Goal: Task Accomplishment & Management: Use online tool/utility

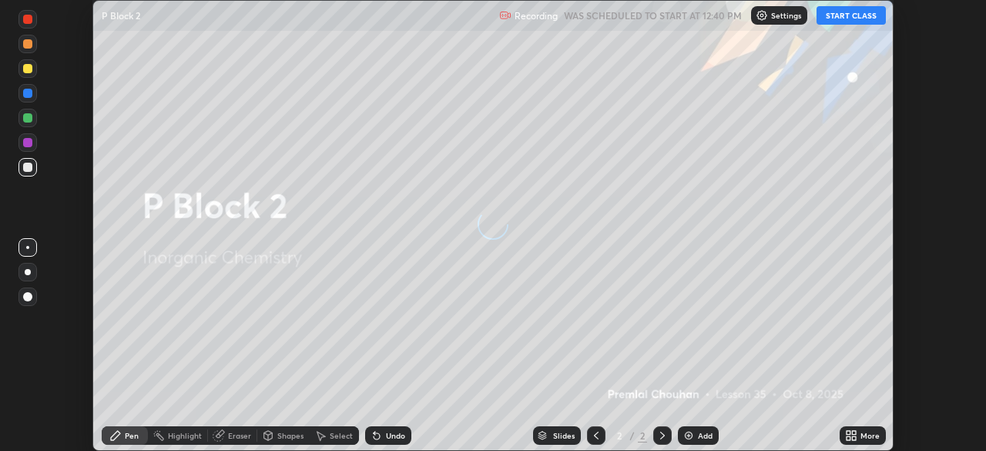
scroll to position [451, 986]
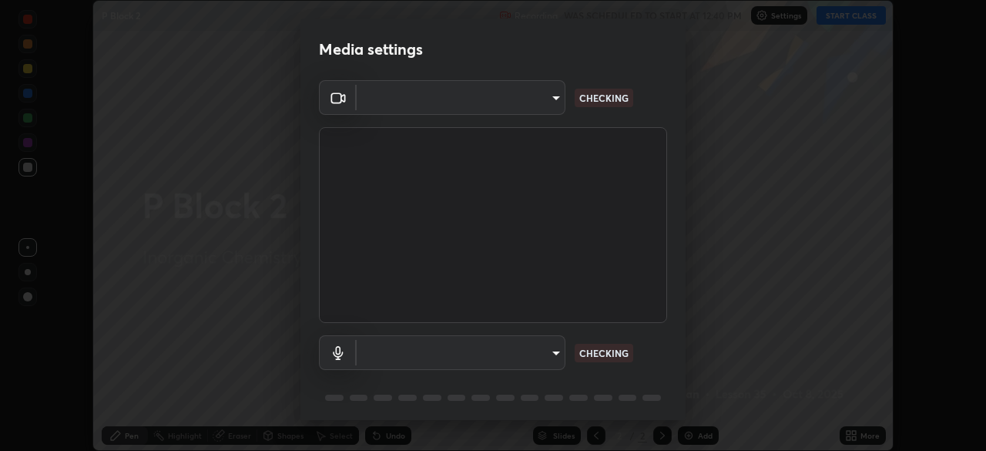
type input "c6d9f4fad3682c18dafb571cd2331b3ecaaf554884ec2734a231d331960bfaec"
click at [387, 351] on body "Erase all P Block 2 Recording WAS SCHEDULED TO START AT 12:40 PM Settings START…" at bounding box center [493, 225] width 986 height 451
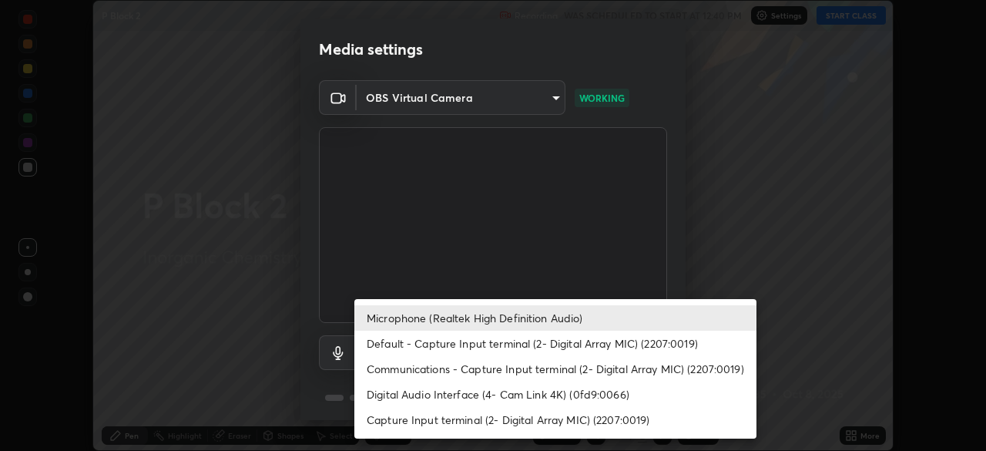
click at [307, 401] on div at bounding box center [493, 225] width 986 height 451
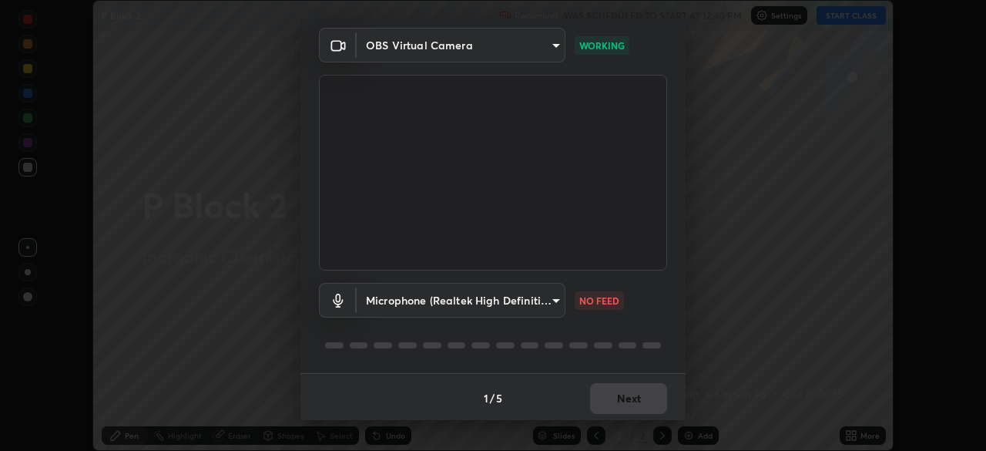
scroll to position [55, 0]
click at [411, 304] on body "Erase all P Block 2 Recording WAS SCHEDULED TO START AT 12:40 PM Settings START…" at bounding box center [493, 225] width 986 height 451
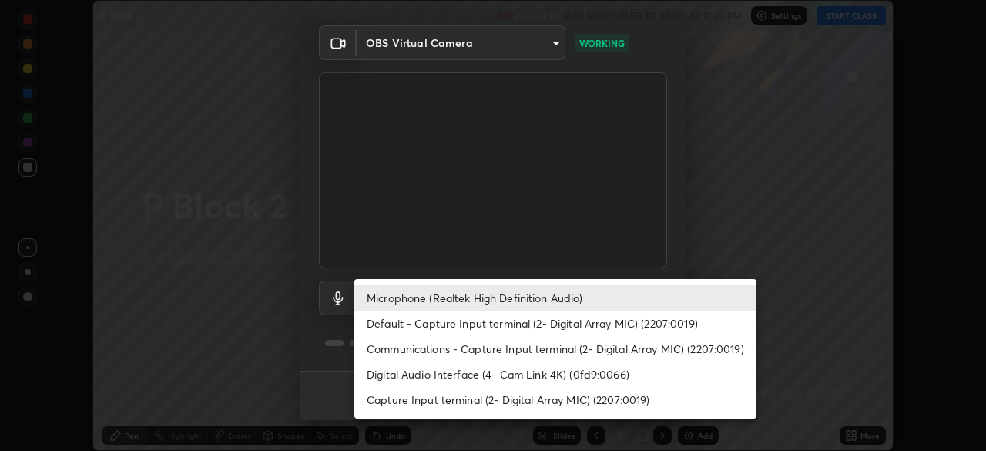
click at [408, 326] on li "Default - Capture Input terminal (2- Digital Array MIC) (2207:0019)" at bounding box center [555, 322] width 402 height 25
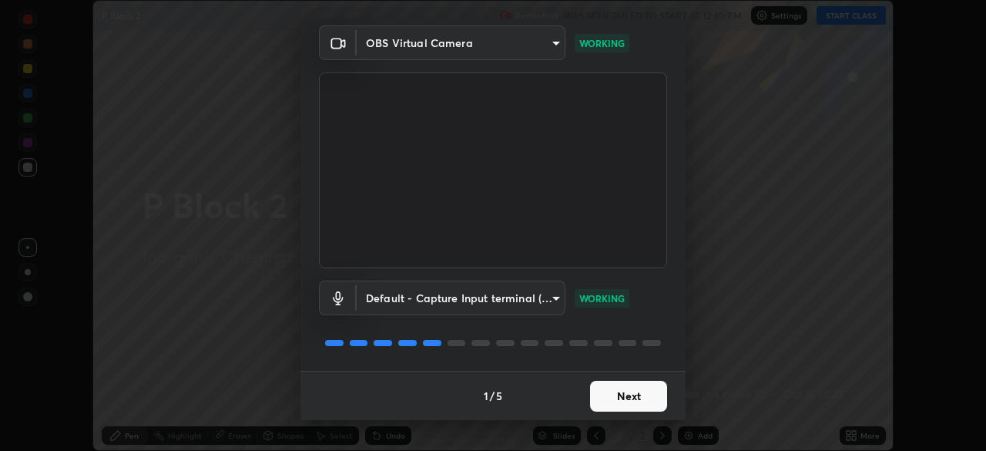
click at [489, 303] on body "Erase all P Block 2 Recording WAS SCHEDULED TO START AT 12:40 PM Settings START…" at bounding box center [493, 225] width 986 height 451
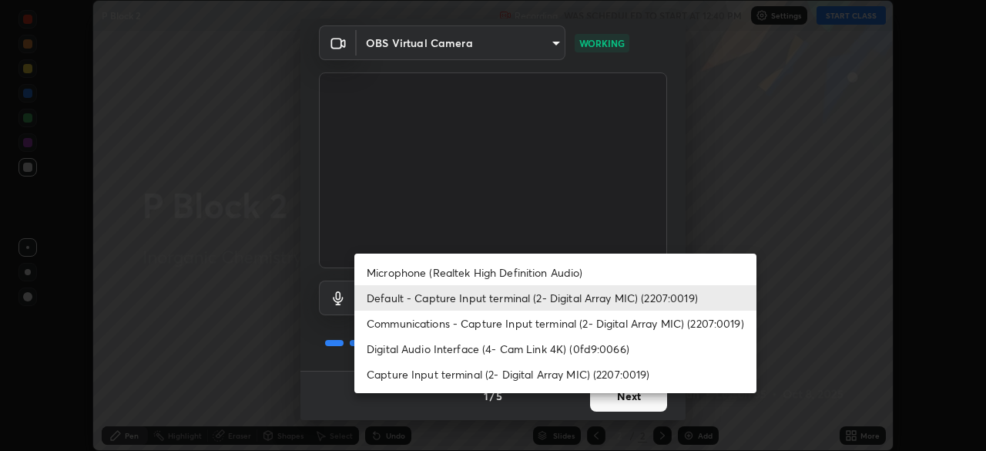
click at [423, 270] on li "Microphone (Realtek High Definition Audio)" at bounding box center [555, 272] width 402 height 25
type input "08d2579e0e28a31325e46f1a0935fd135ddd04ca2428966b5fd78fa4b1a724ef"
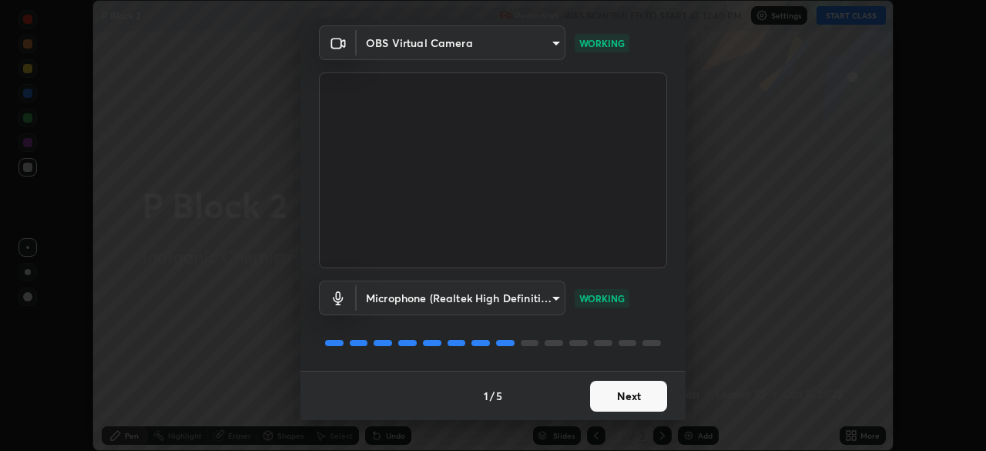
click at [639, 391] on button "Next" at bounding box center [628, 396] width 77 height 31
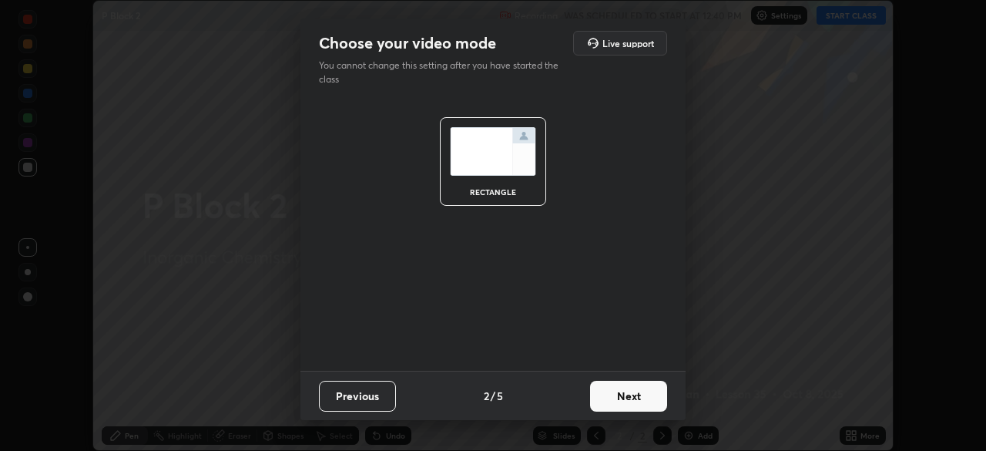
scroll to position [0, 0]
click at [647, 406] on button "Next" at bounding box center [628, 396] width 77 height 31
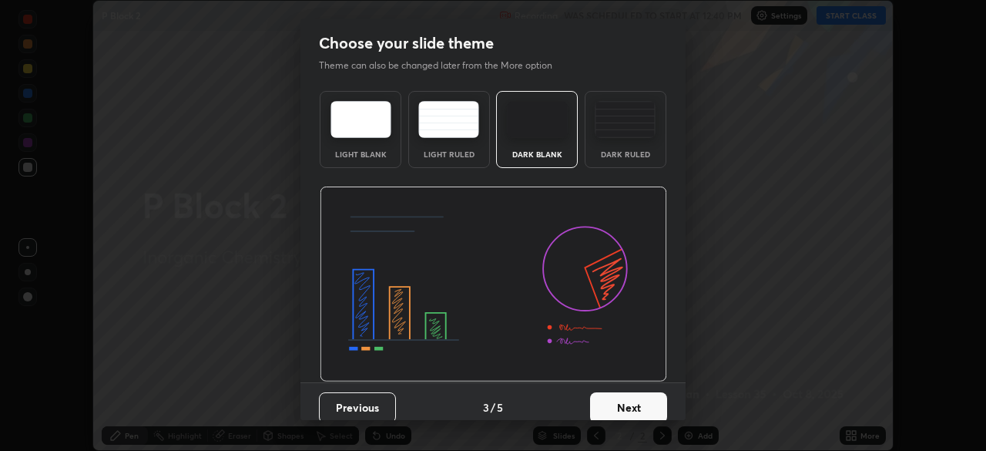
click at [647, 408] on button "Next" at bounding box center [628, 407] width 77 height 31
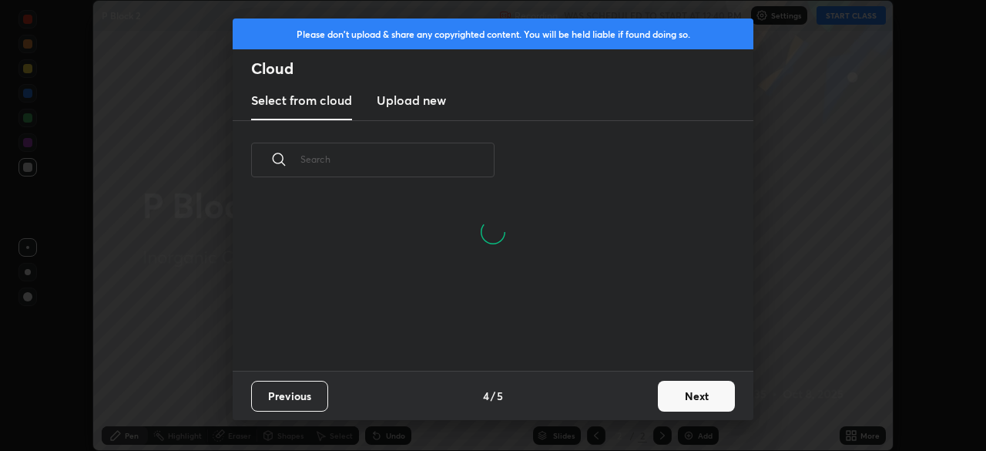
click at [676, 410] on button "Next" at bounding box center [696, 396] width 77 height 31
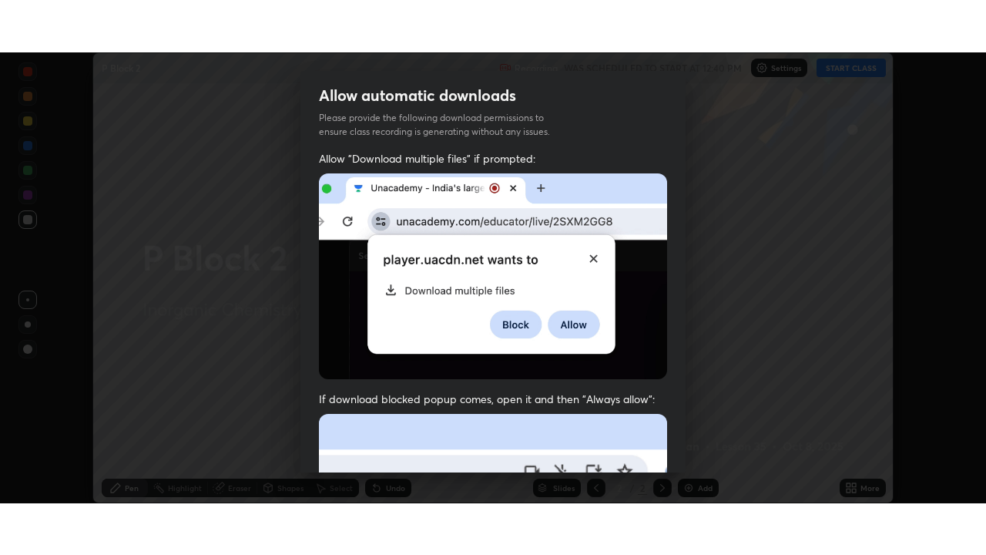
scroll to position [369, 0]
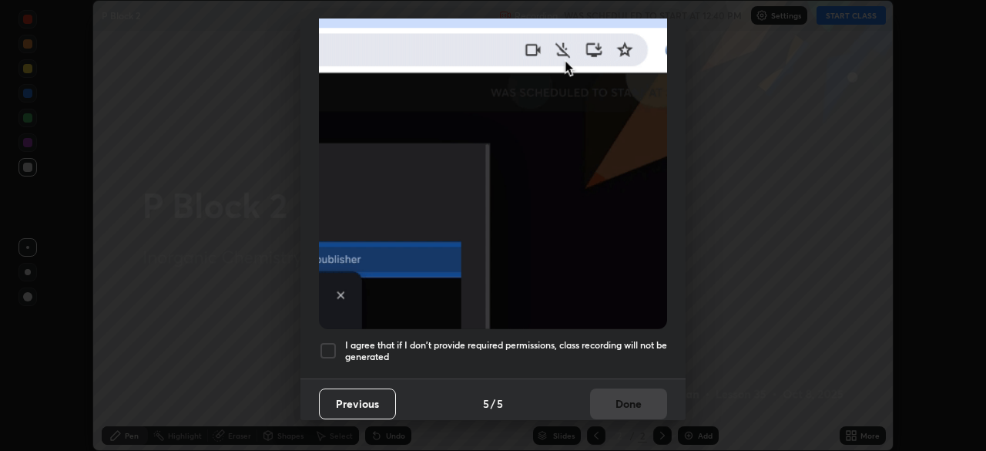
click at [331, 341] on div at bounding box center [328, 350] width 18 height 18
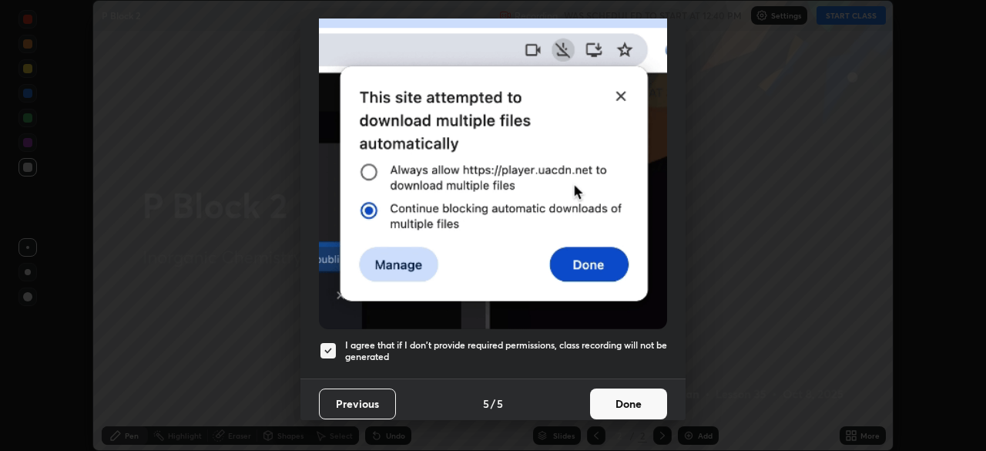
click at [615, 400] on button "Done" at bounding box center [628, 403] width 77 height 31
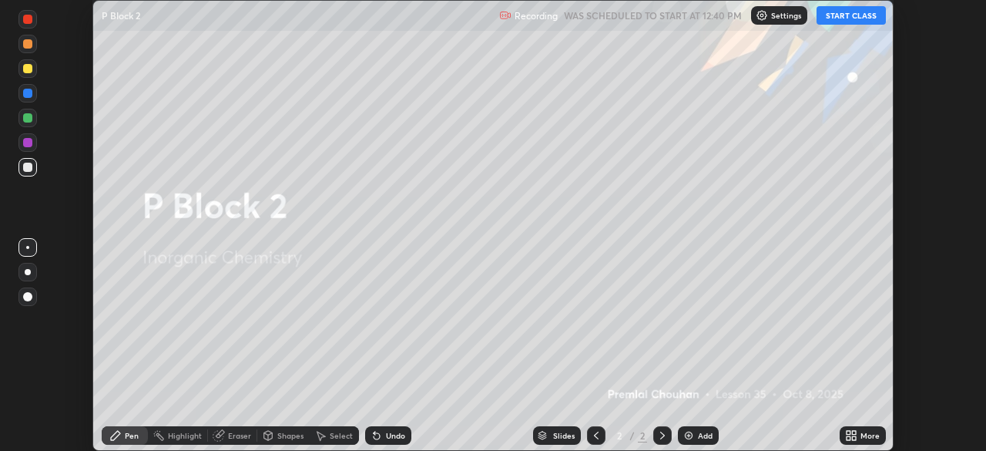
click at [854, 17] on button "START CLASS" at bounding box center [851, 15] width 69 height 18
click at [849, 440] on icon at bounding box center [849, 438] width 4 height 4
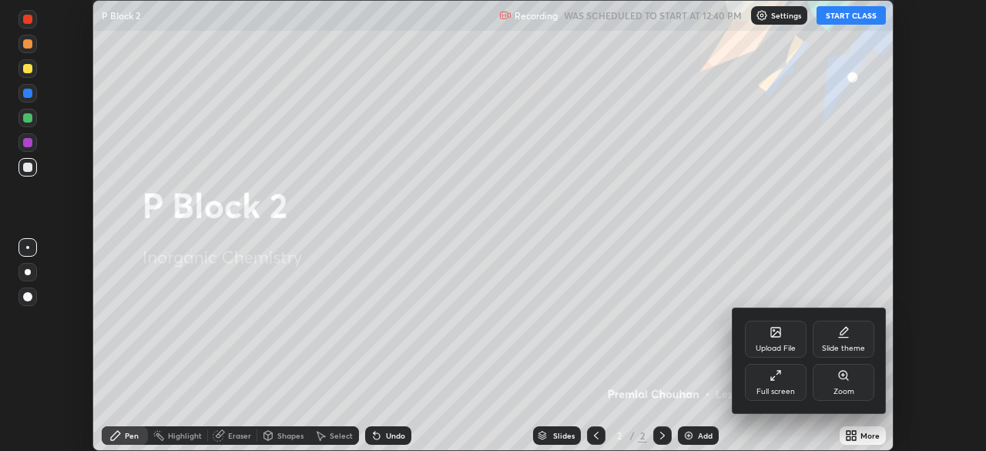
click at [787, 385] on div "Full screen" at bounding box center [776, 382] width 62 height 37
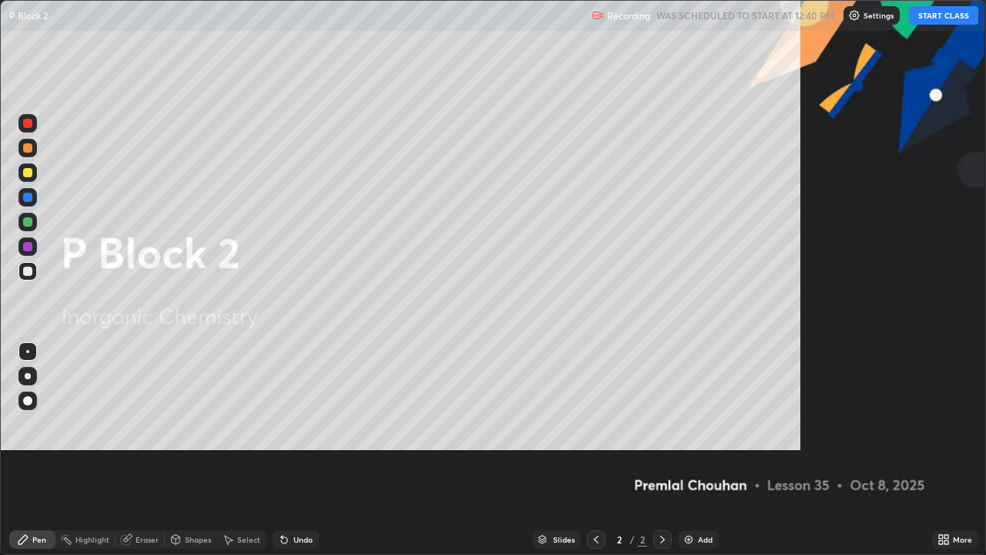
scroll to position [555, 986]
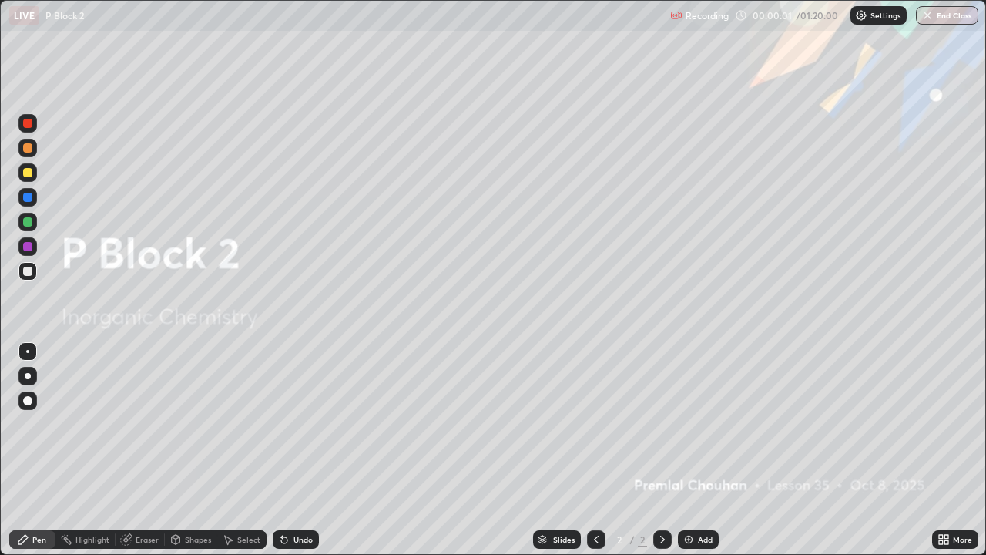
click at [946, 450] on icon at bounding box center [946, 537] width 4 height 4
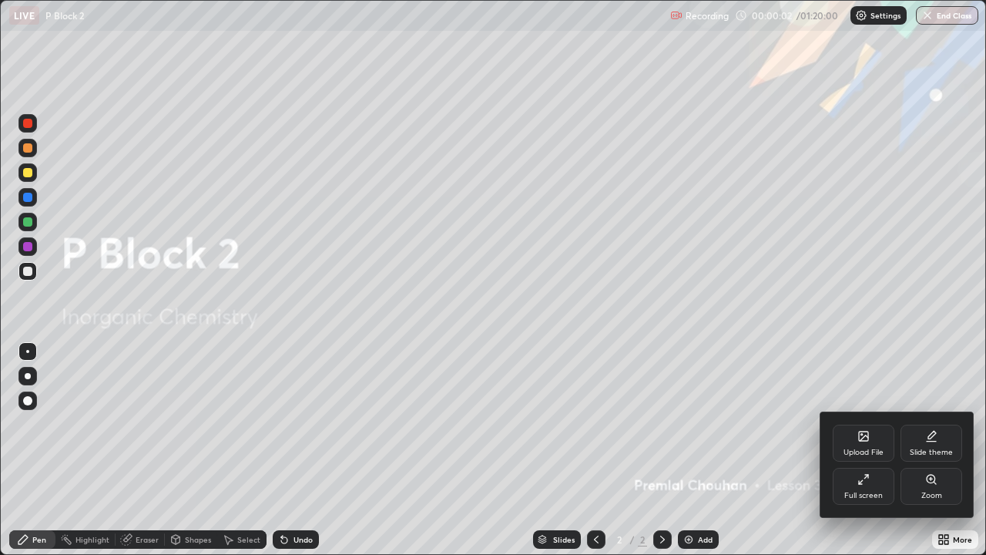
click at [865, 446] on div "Upload File" at bounding box center [864, 442] width 62 height 37
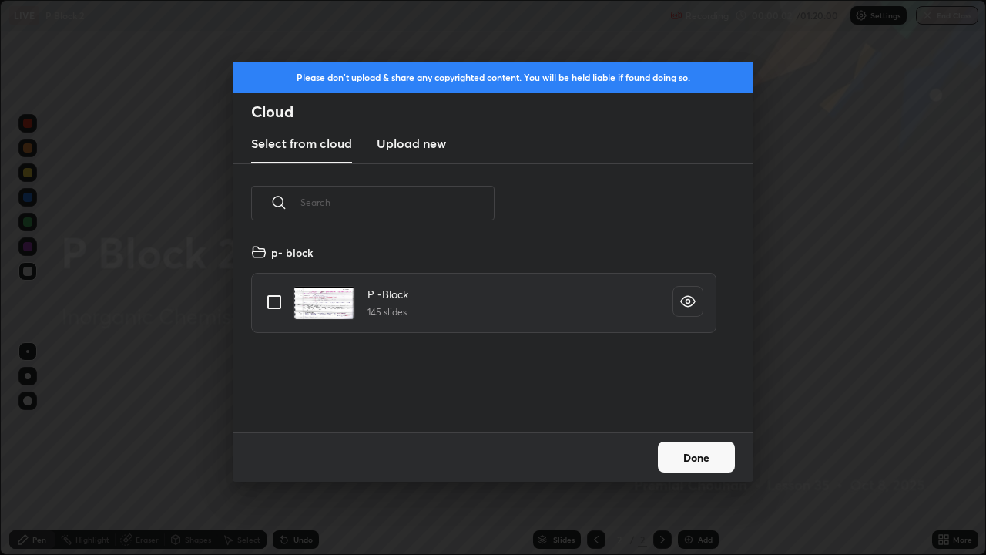
scroll to position [190, 495]
click at [277, 297] on input "grid" at bounding box center [274, 302] width 32 height 32
checkbox input "true"
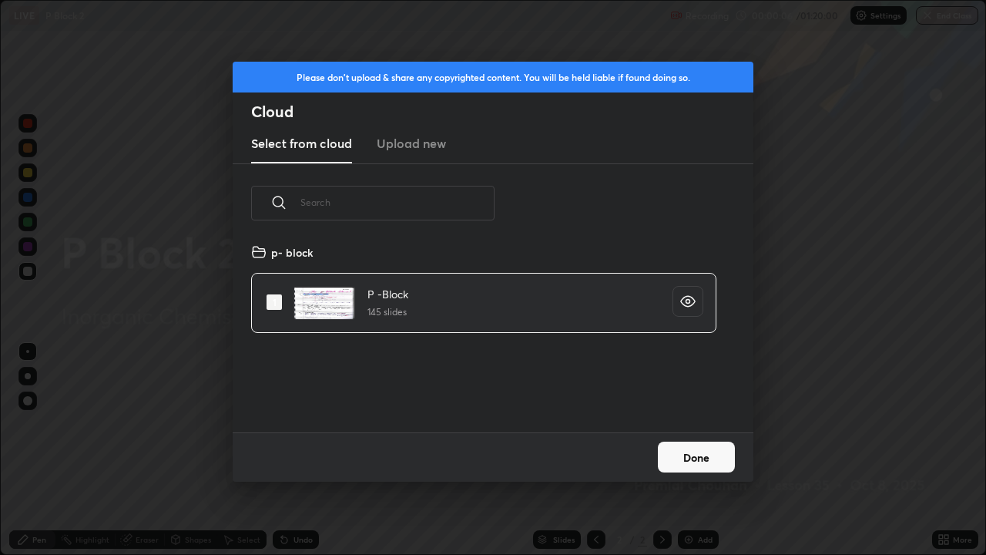
click at [712, 450] on button "Done" at bounding box center [696, 456] width 77 height 31
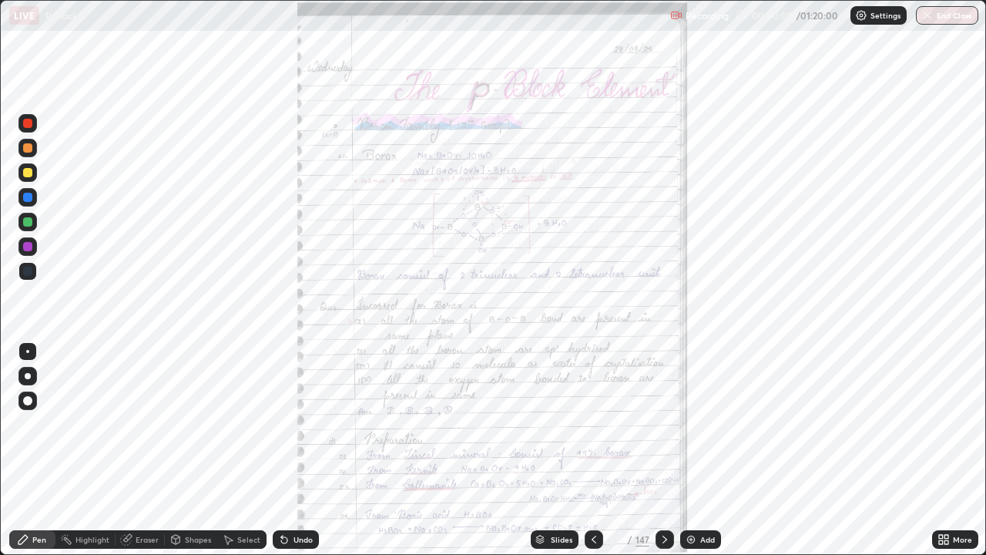
click at [941, 450] on icon at bounding box center [941, 537] width 4 height 4
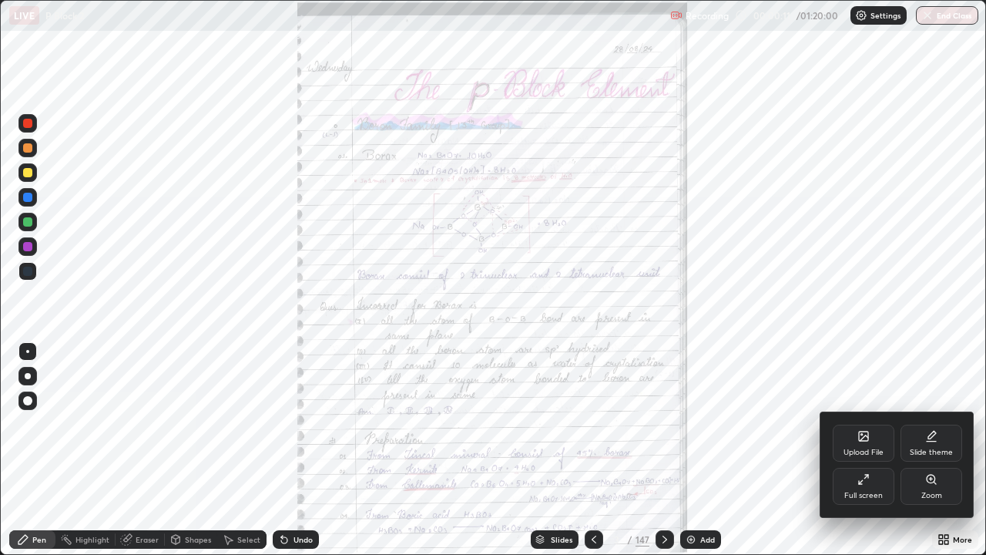
click at [551, 450] on div at bounding box center [493, 277] width 986 height 555
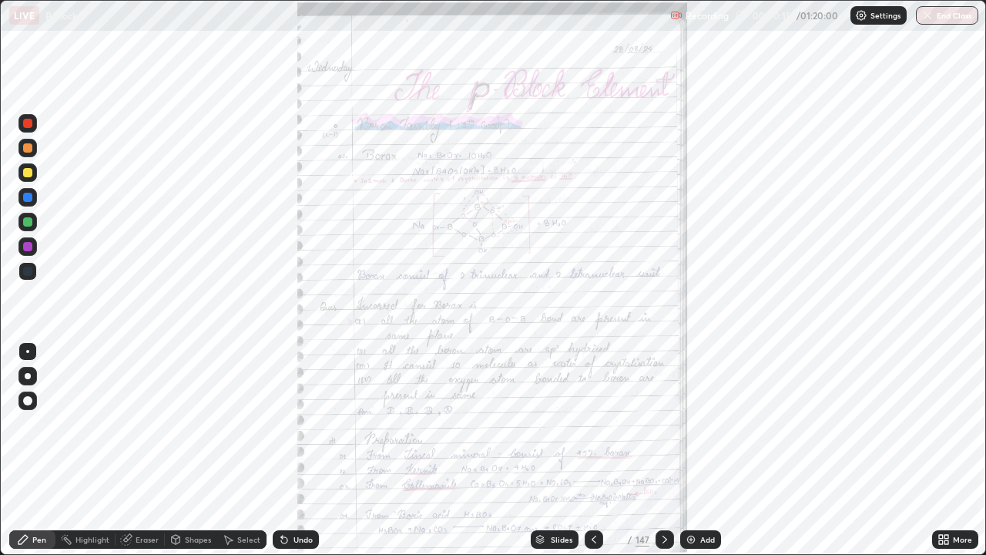
click at [542, 450] on icon at bounding box center [539, 539] width 9 height 9
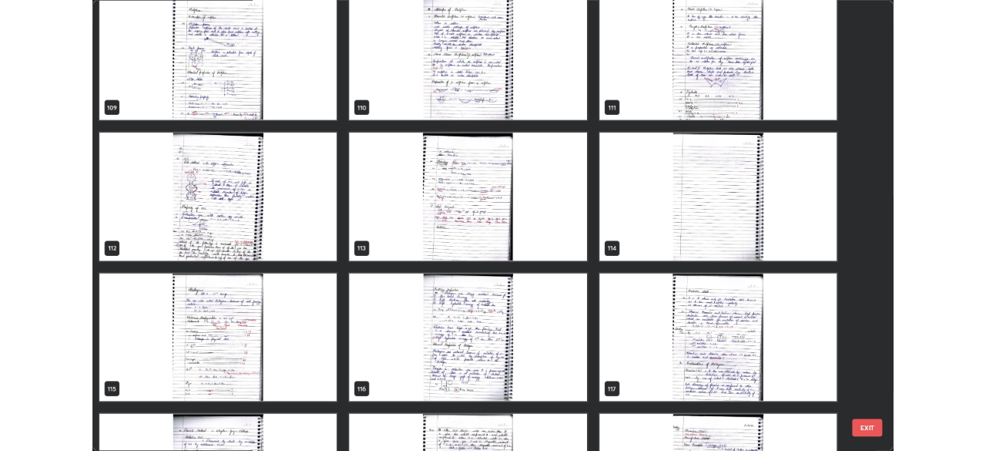
scroll to position [6279, 0]
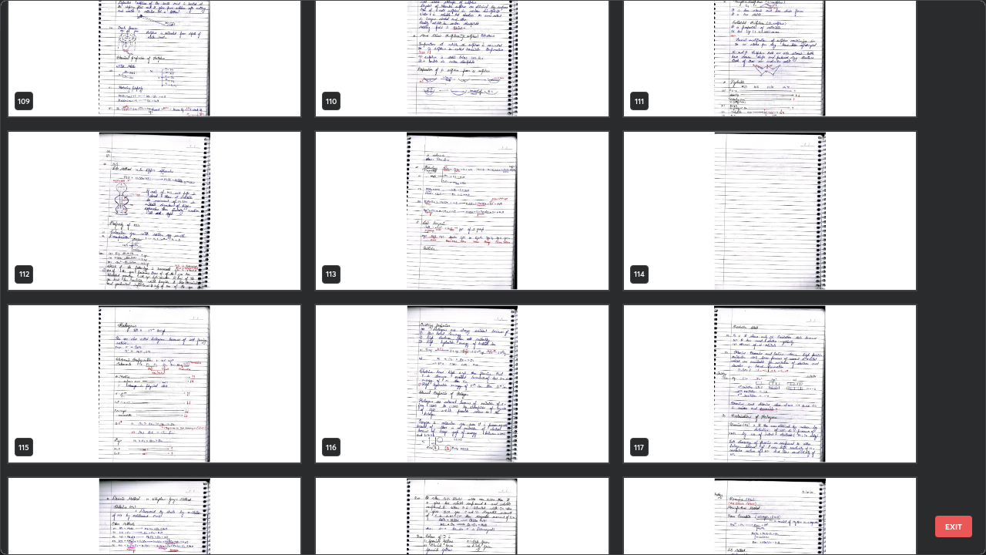
click at [165, 444] on img "grid" at bounding box center [154, 384] width 292 height 158
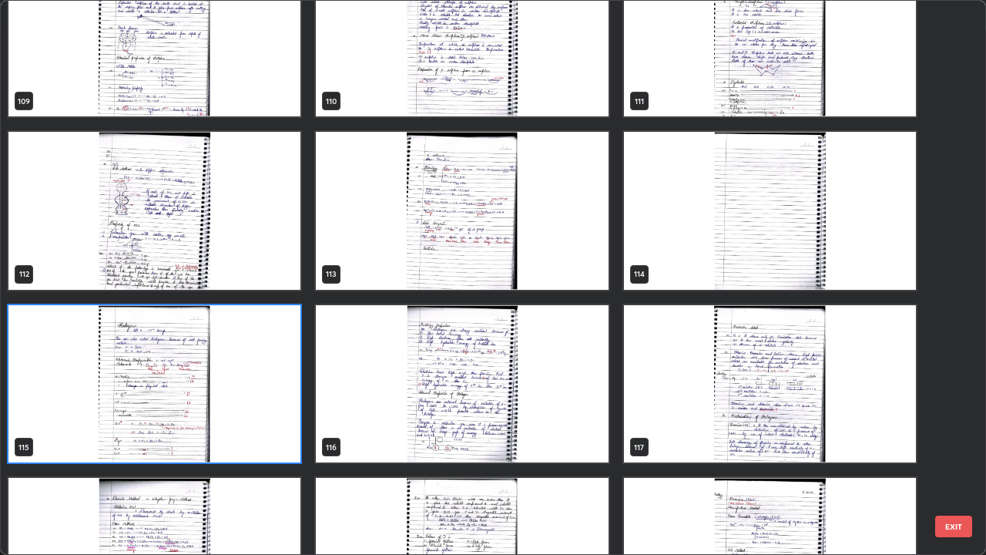
click at [159, 438] on img "grid" at bounding box center [154, 384] width 292 height 158
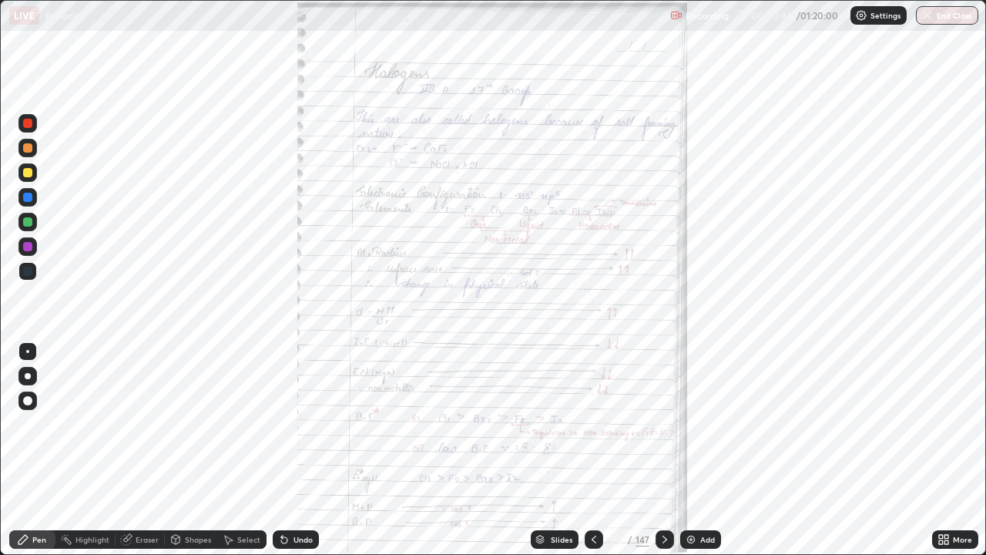
click at [939, 450] on icon at bounding box center [941, 542] width 4 height 4
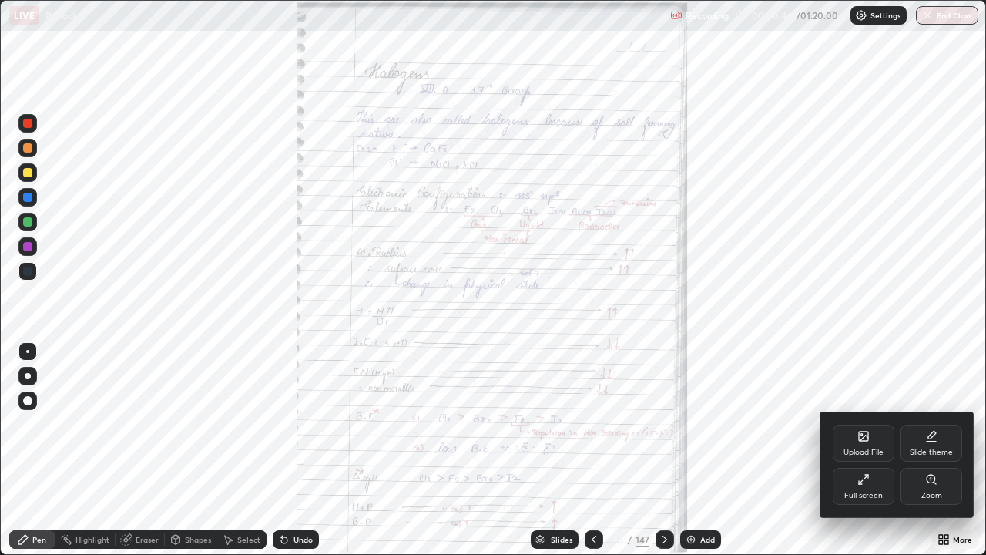
click at [867, 450] on icon at bounding box center [863, 479] width 12 height 12
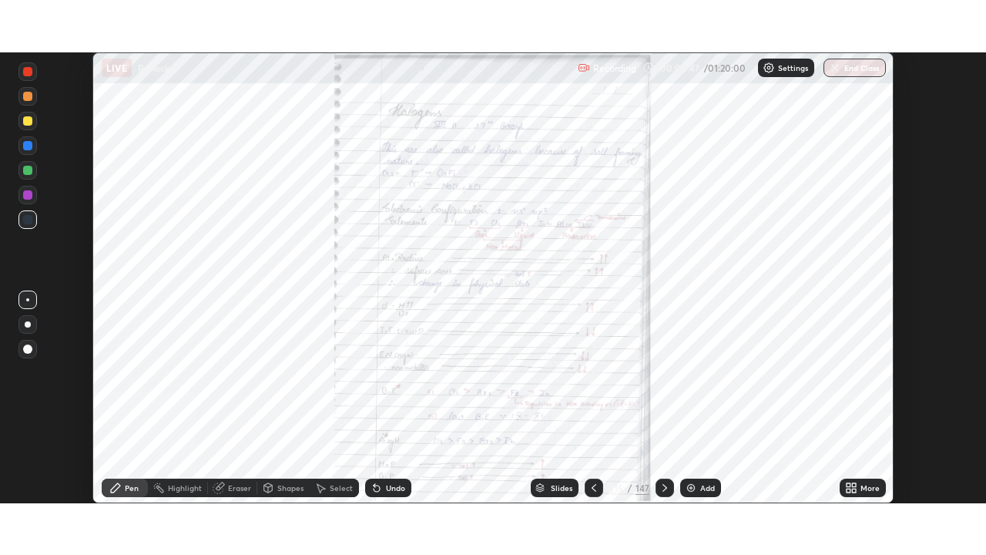
scroll to position [76582, 76047]
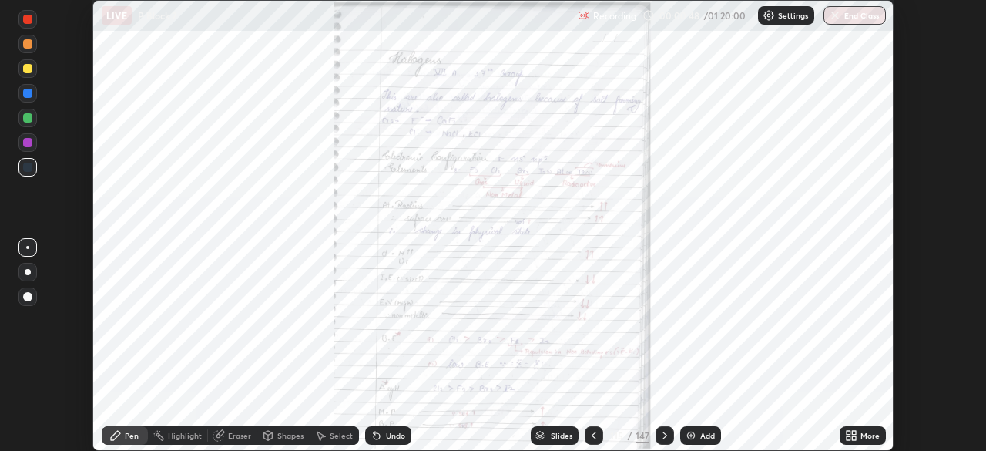
click at [850, 431] on icon at bounding box center [849, 433] width 4 height 4
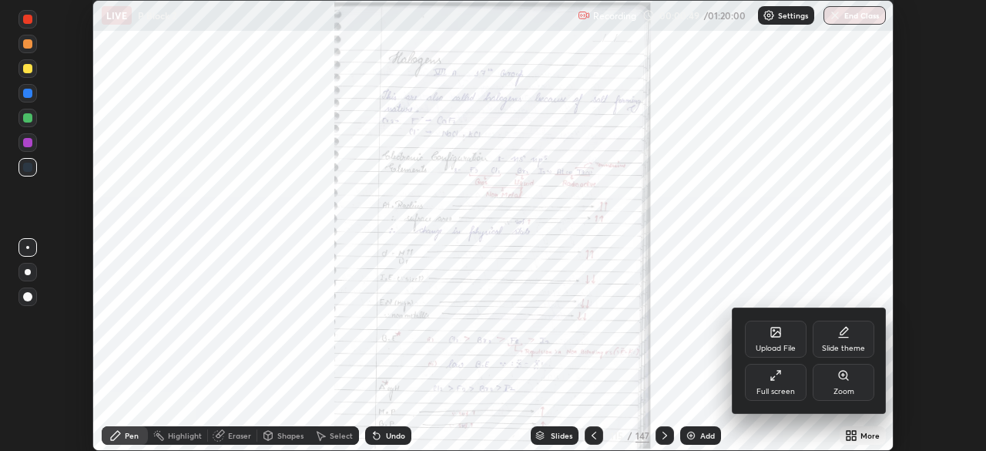
click at [771, 377] on icon at bounding box center [772, 378] width 3 height 3
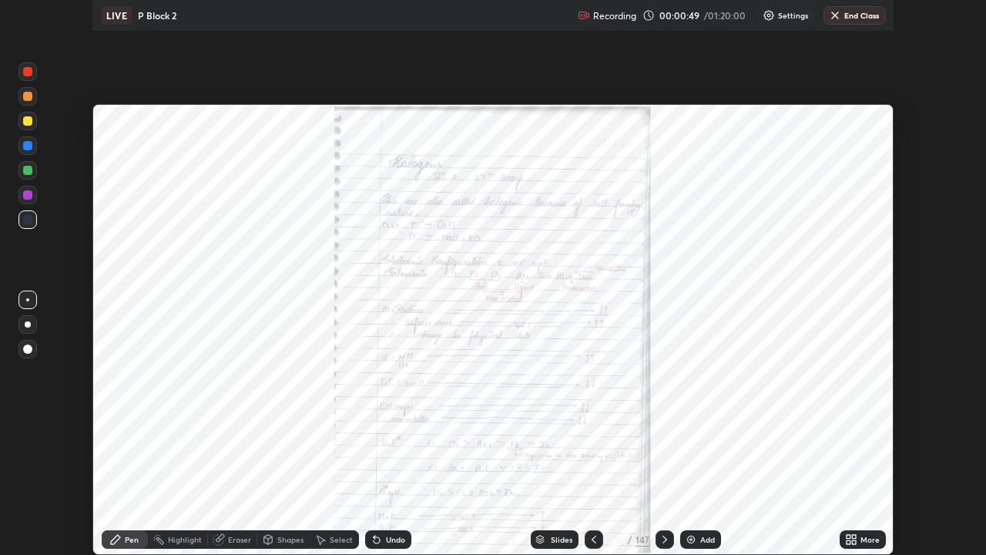
scroll to position [555, 986]
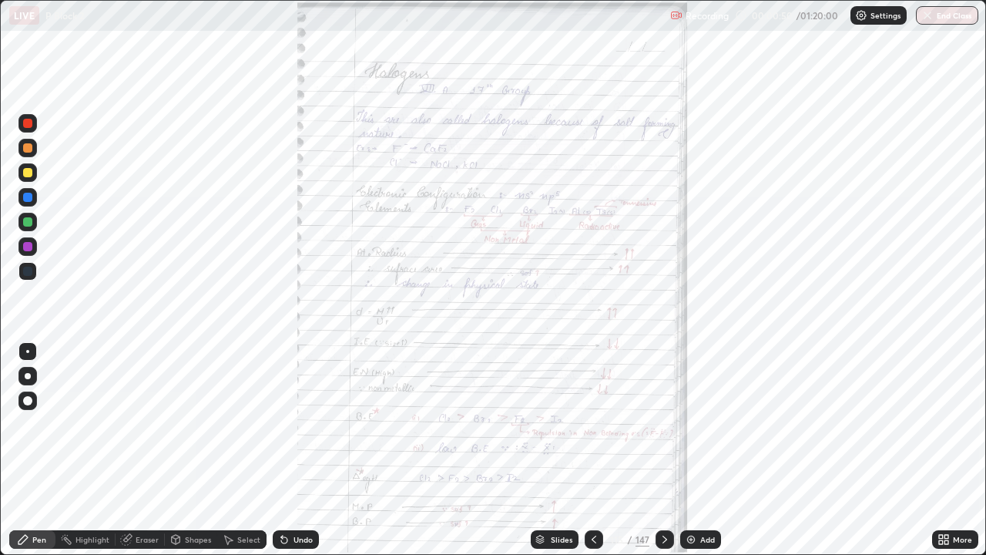
click at [939, 450] on icon at bounding box center [941, 542] width 4 height 4
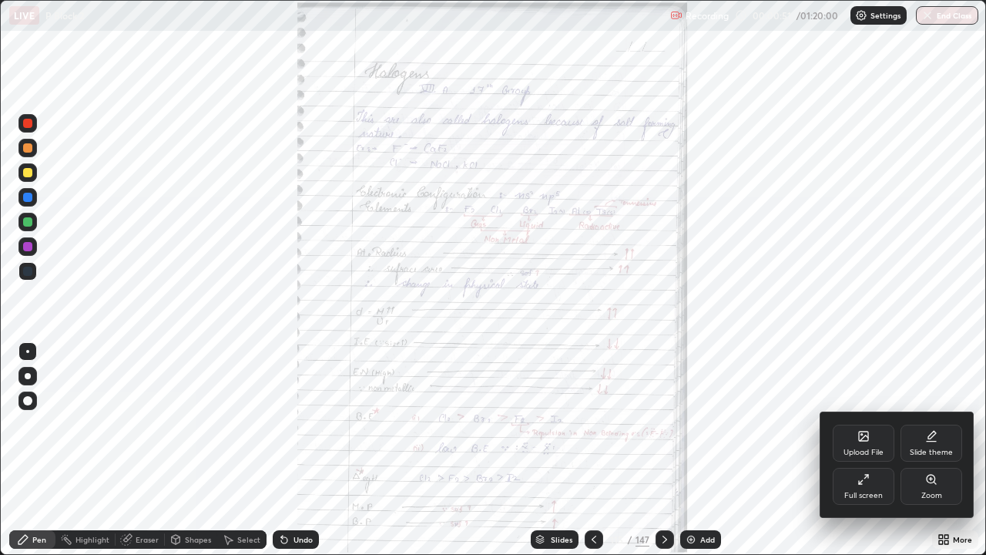
click at [932, 450] on div "Zoom" at bounding box center [932, 486] width 62 height 37
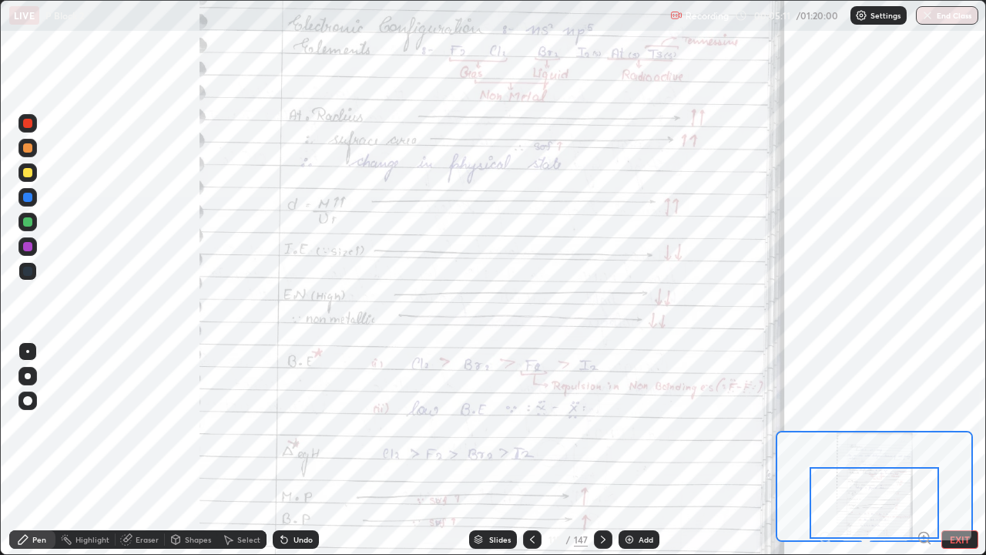
click at [600, 450] on icon at bounding box center [603, 539] width 12 height 12
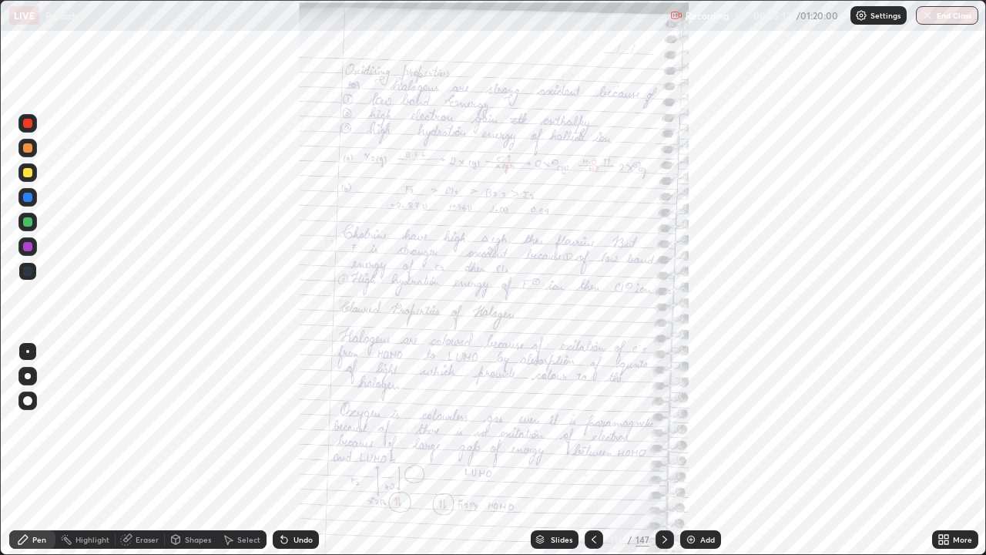
click at [942, 450] on icon at bounding box center [943, 539] width 12 height 12
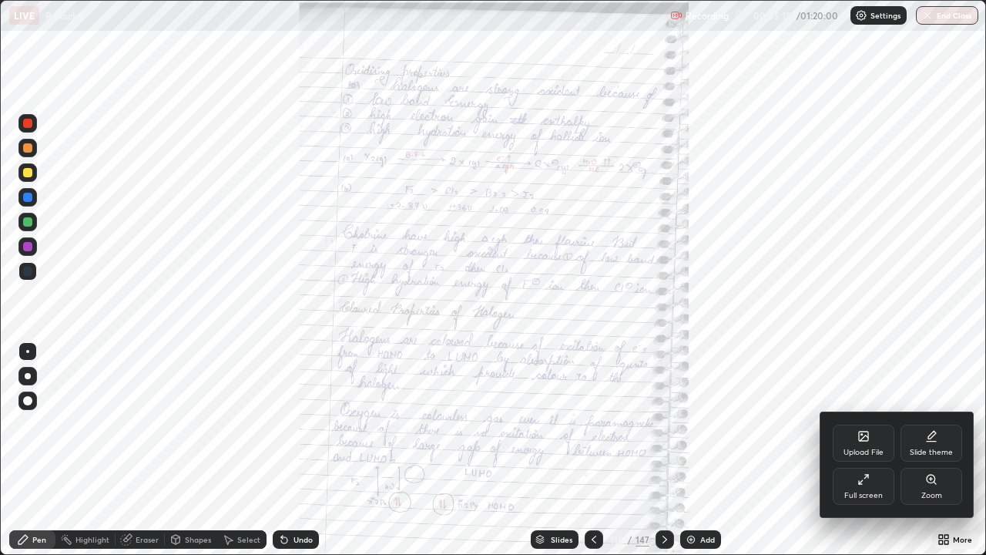
click at [923, 450] on div "Zoom" at bounding box center [932, 486] width 62 height 37
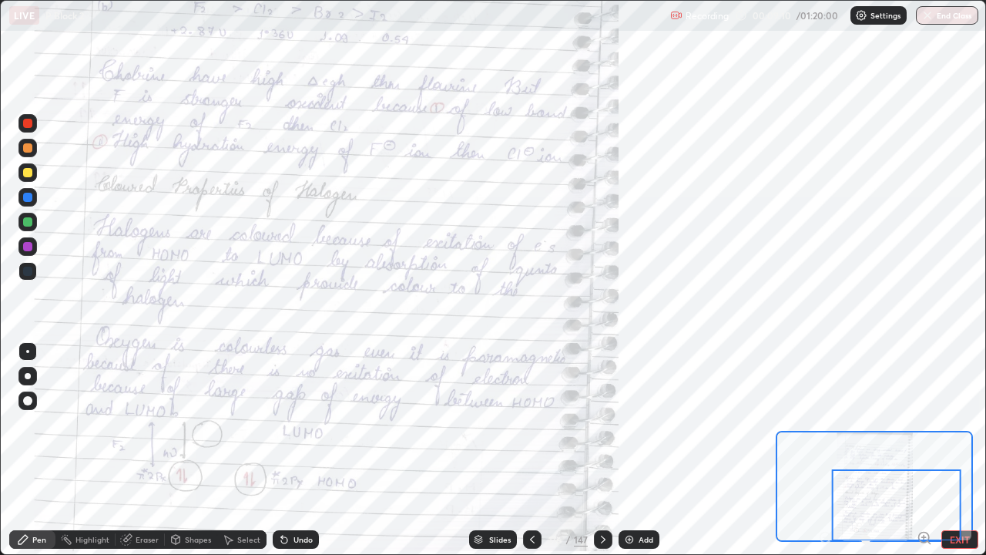
click at [25, 149] on div at bounding box center [27, 147] width 9 height 9
click at [601, 450] on icon at bounding box center [603, 539] width 12 height 12
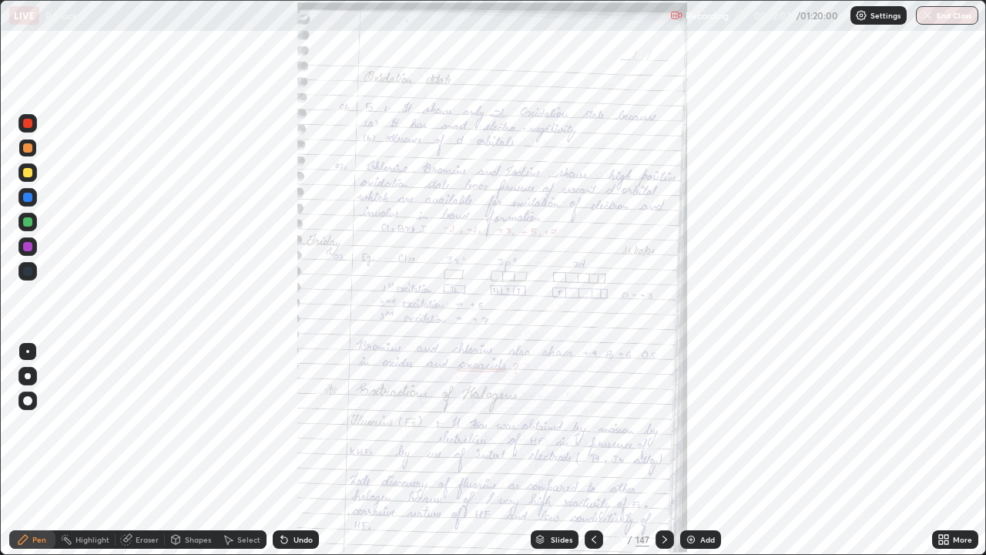
click at [934, 450] on div "More" at bounding box center [955, 539] width 46 height 18
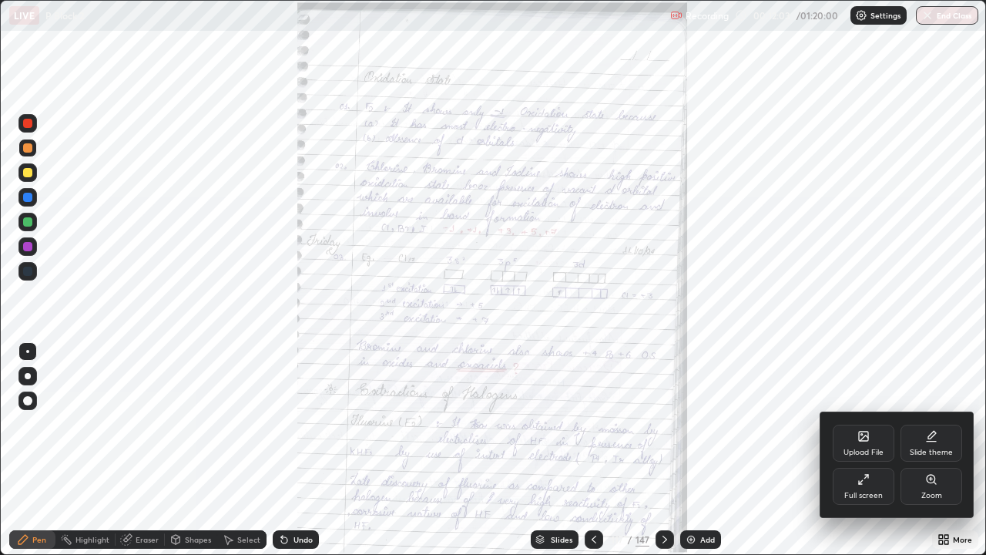
click at [920, 450] on div "Zoom" at bounding box center [932, 486] width 62 height 37
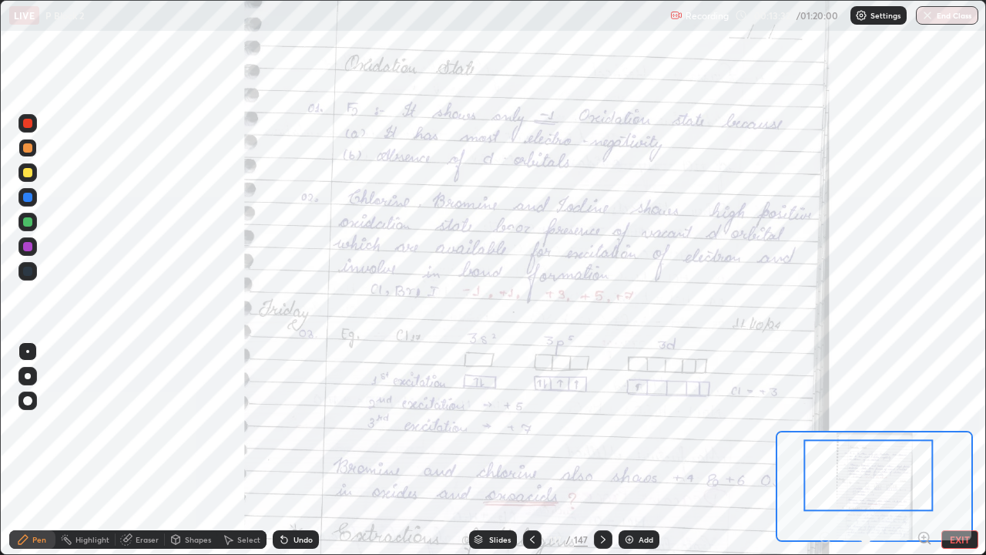
click at [22, 270] on div at bounding box center [27, 271] width 18 height 18
click at [26, 272] on div at bounding box center [27, 271] width 9 height 9
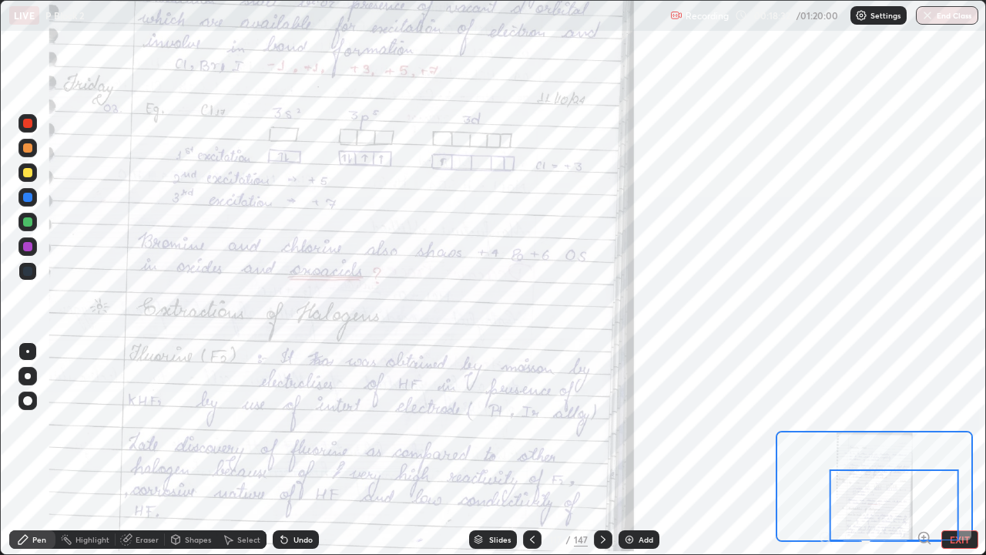
click at [583, 450] on div "147" at bounding box center [581, 539] width 14 height 14
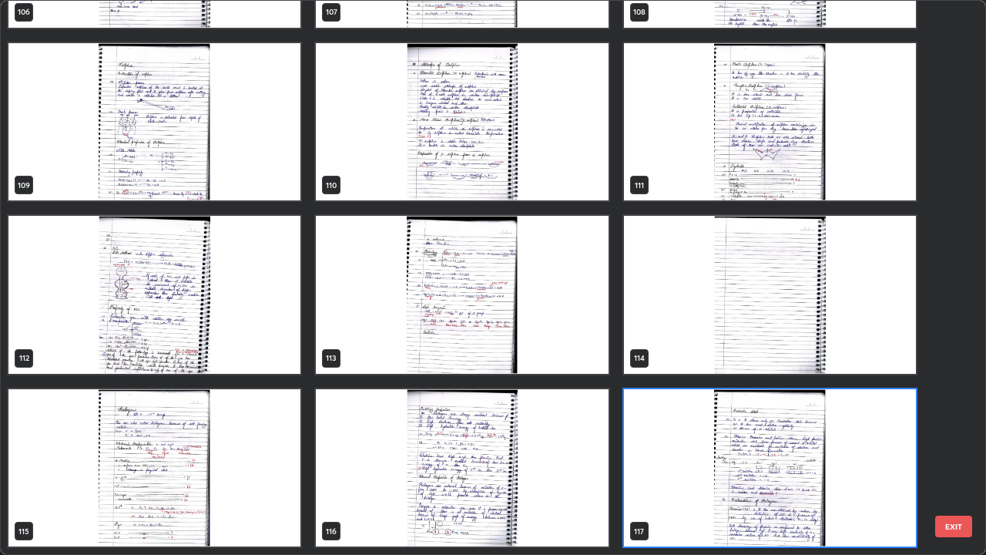
scroll to position [548, 977]
click at [755, 450] on img "grid" at bounding box center [770, 468] width 292 height 158
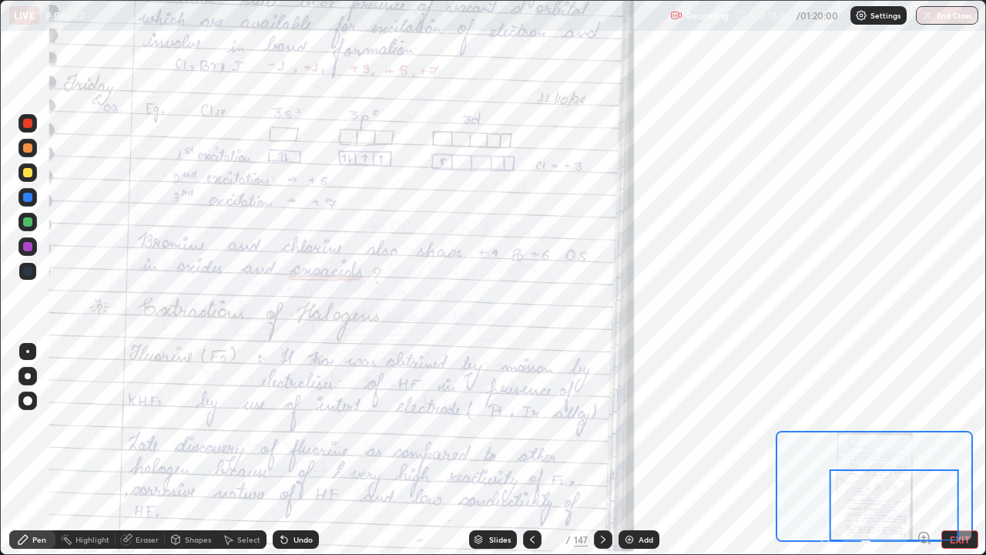
click at [753, 450] on img "grid" at bounding box center [770, 468] width 292 height 158
click at [749, 450] on img "grid" at bounding box center [770, 468] width 292 height 158
click at [602, 450] on icon at bounding box center [603, 539] width 12 height 12
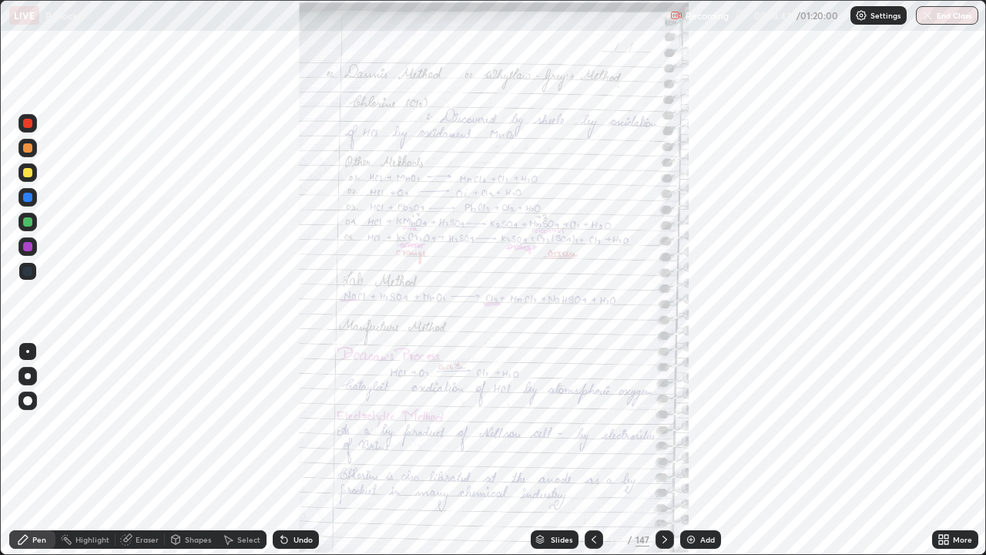
click at [944, 450] on icon at bounding box center [946, 537] width 4 height 4
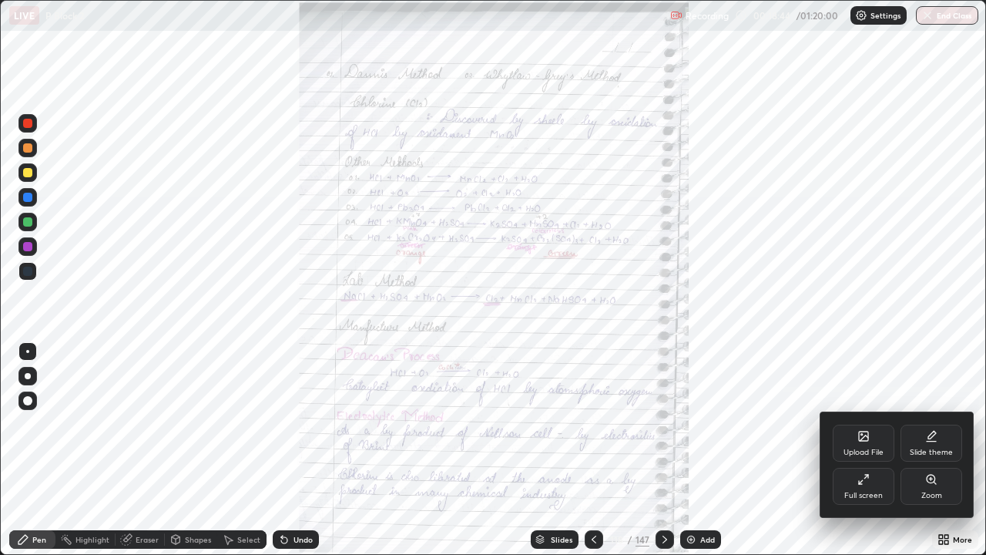
click at [931, 450] on icon at bounding box center [931, 479] width 12 height 12
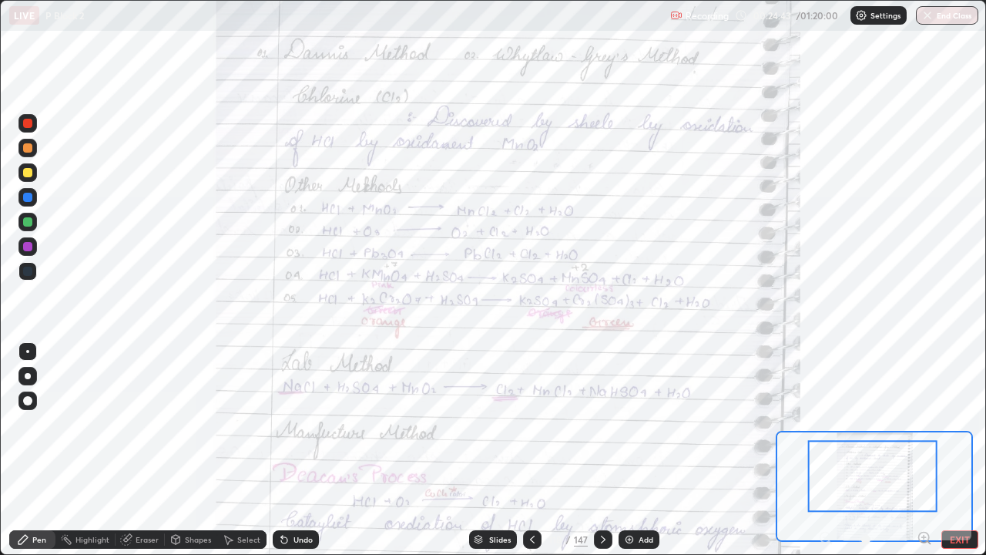
click at [601, 450] on icon at bounding box center [603, 539] width 12 height 12
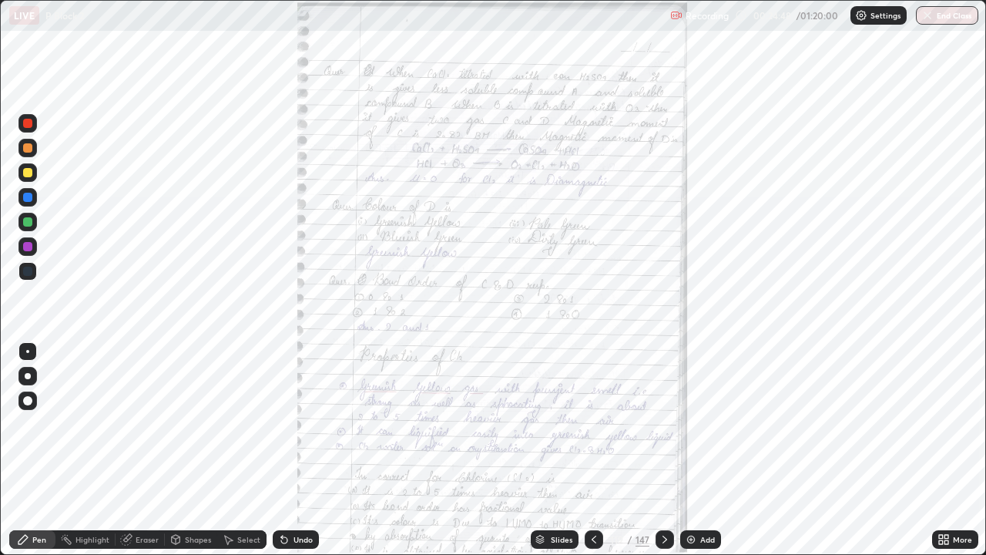
click at [941, 450] on icon at bounding box center [941, 537] width 4 height 4
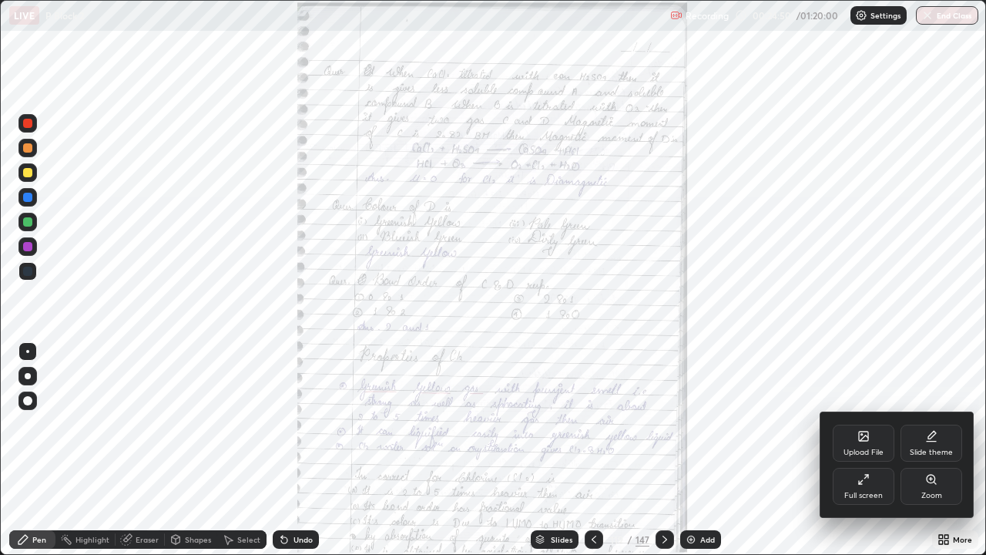
click at [931, 450] on icon at bounding box center [931, 479] width 8 height 8
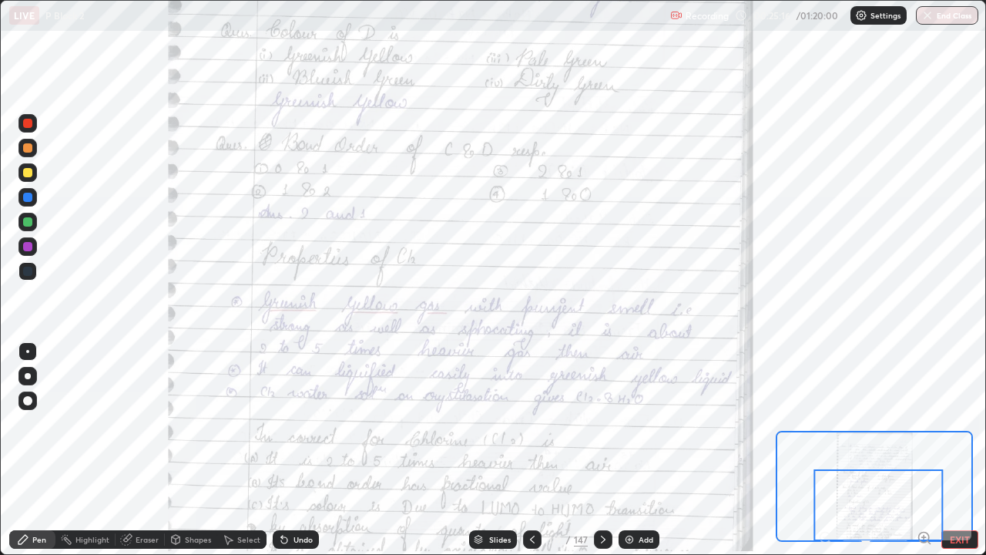
click at [595, 450] on div at bounding box center [603, 539] width 18 height 18
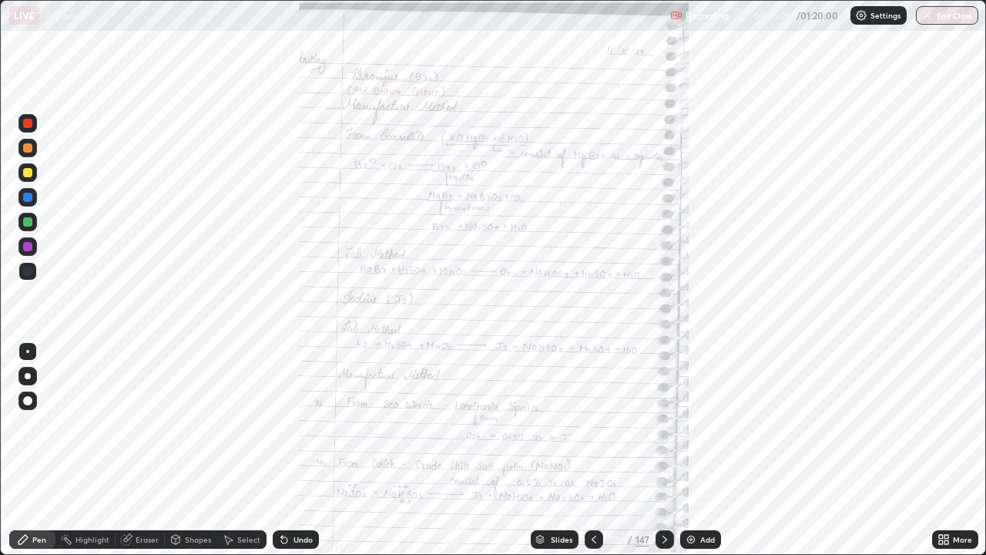
click at [946, 450] on icon at bounding box center [946, 537] width 4 height 4
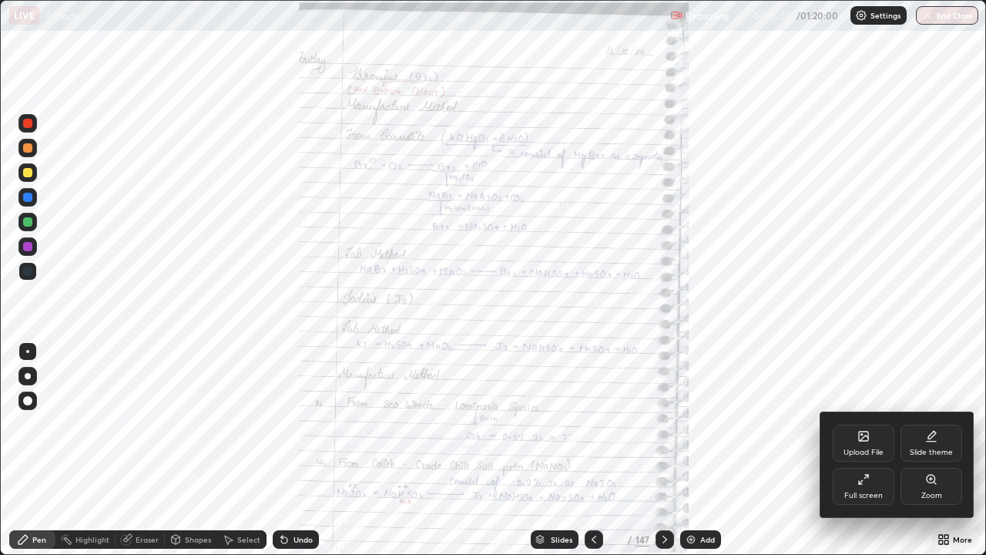
click at [933, 450] on icon at bounding box center [931, 479] width 12 height 12
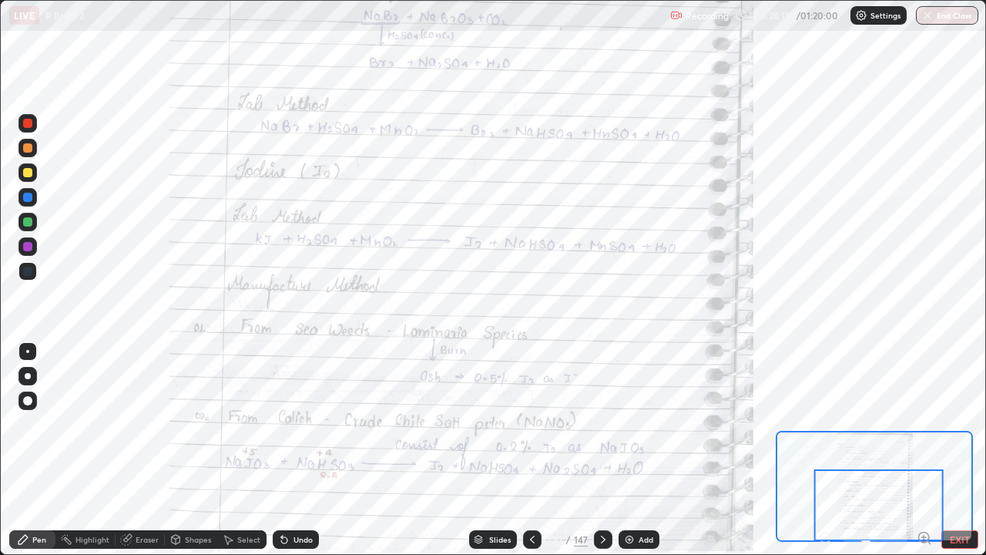
click at [602, 450] on icon at bounding box center [603, 539] width 12 height 12
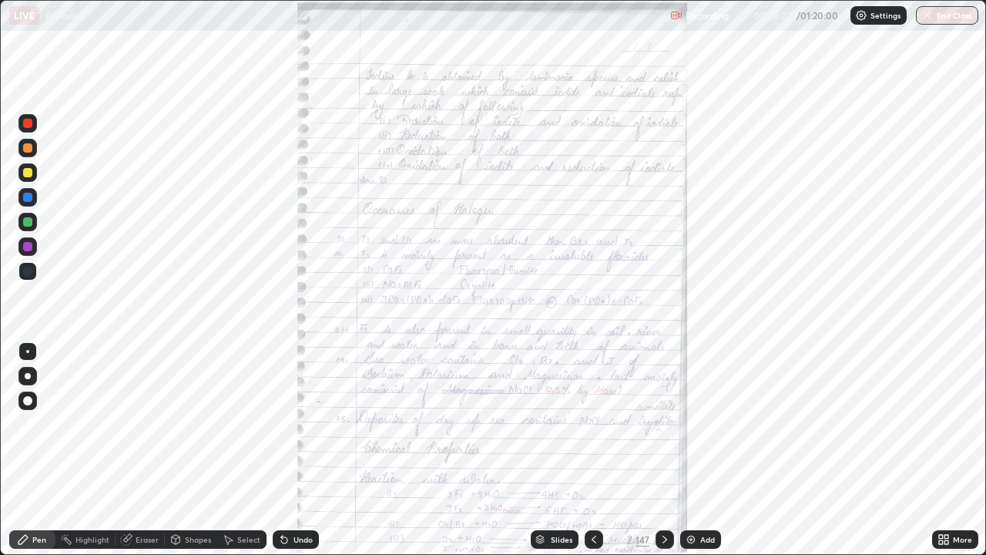
click at [944, 450] on icon at bounding box center [946, 537] width 4 height 4
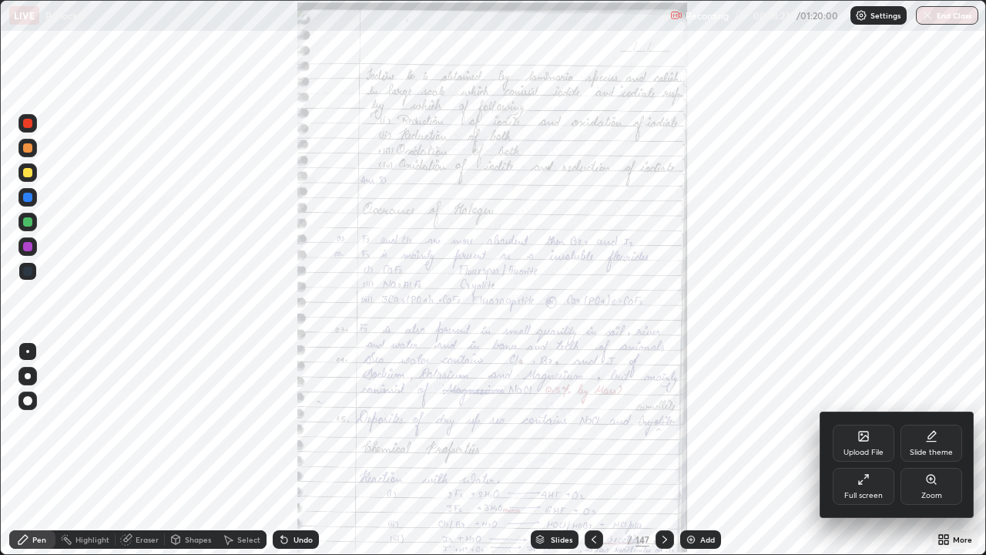
click at [930, 450] on icon at bounding box center [931, 479] width 12 height 12
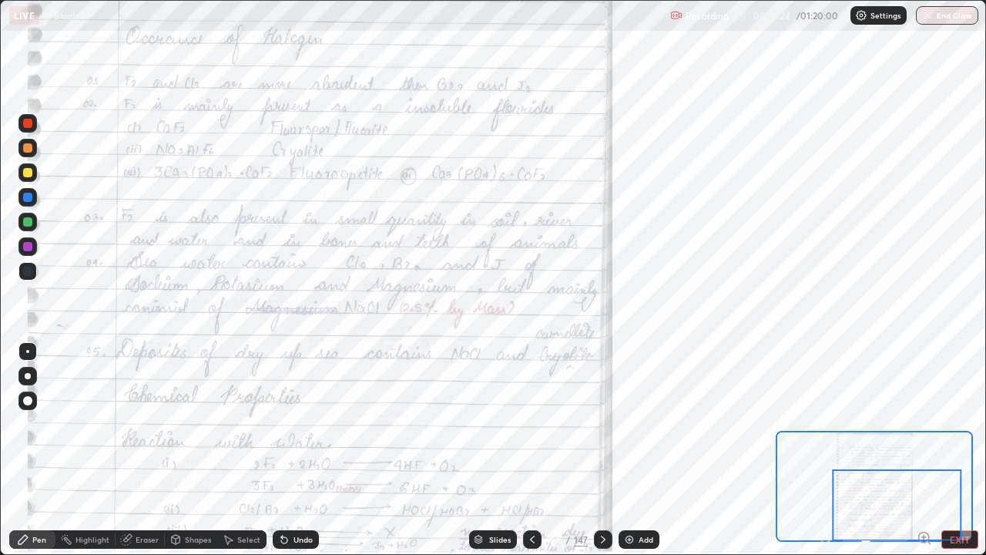
click at [599, 450] on icon at bounding box center [603, 539] width 12 height 12
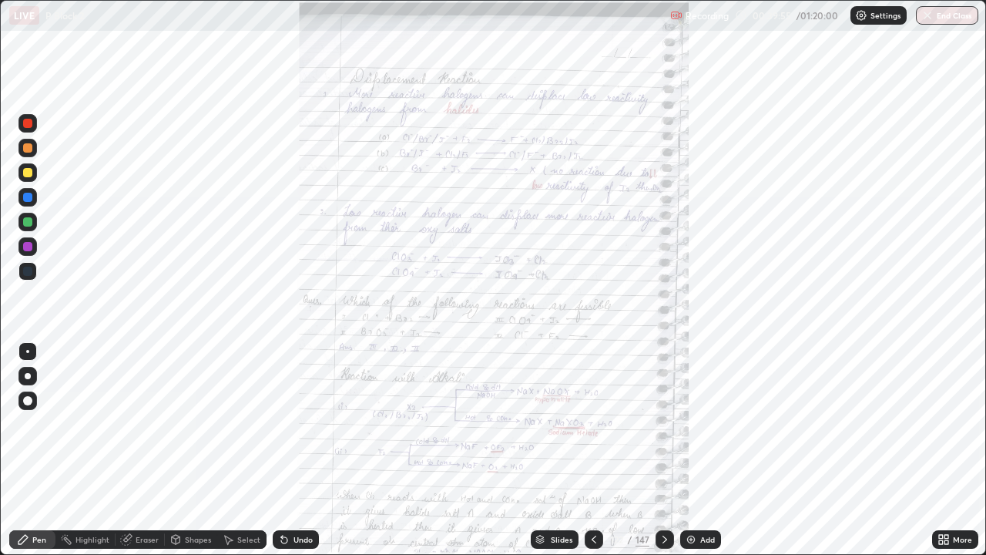
click at [941, 450] on icon at bounding box center [941, 542] width 4 height 4
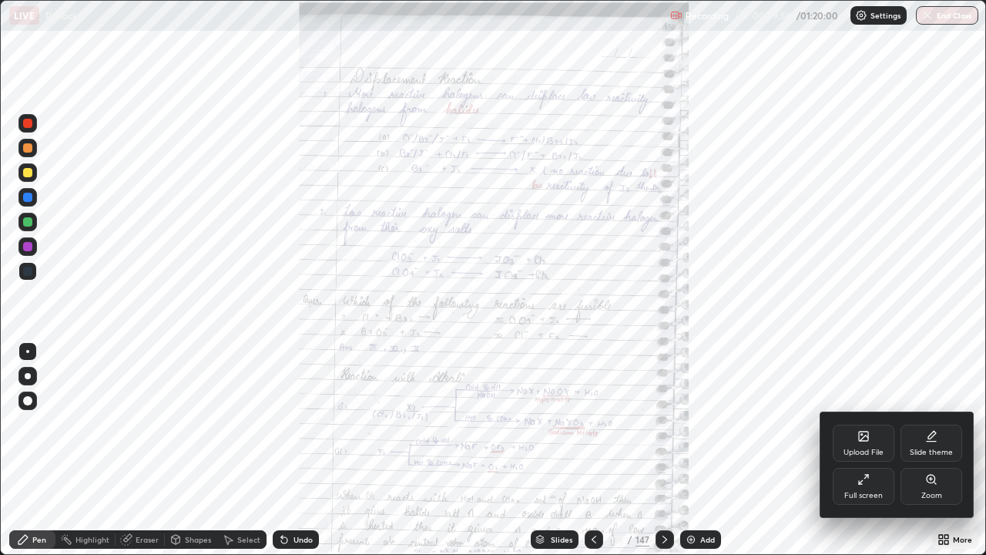
click at [921, 450] on div "Zoom" at bounding box center [932, 486] width 62 height 37
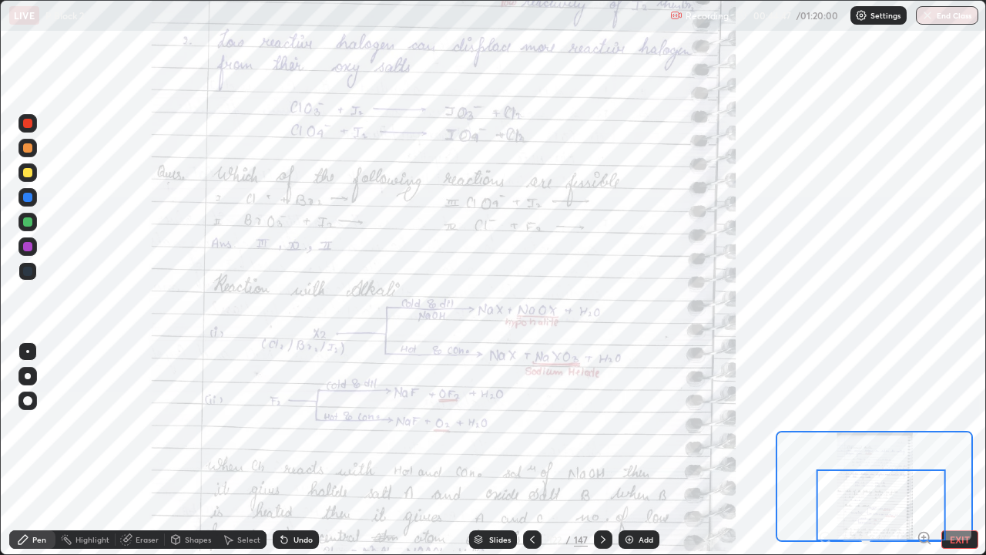
click at [148, 450] on div "Eraser" at bounding box center [147, 539] width 23 height 8
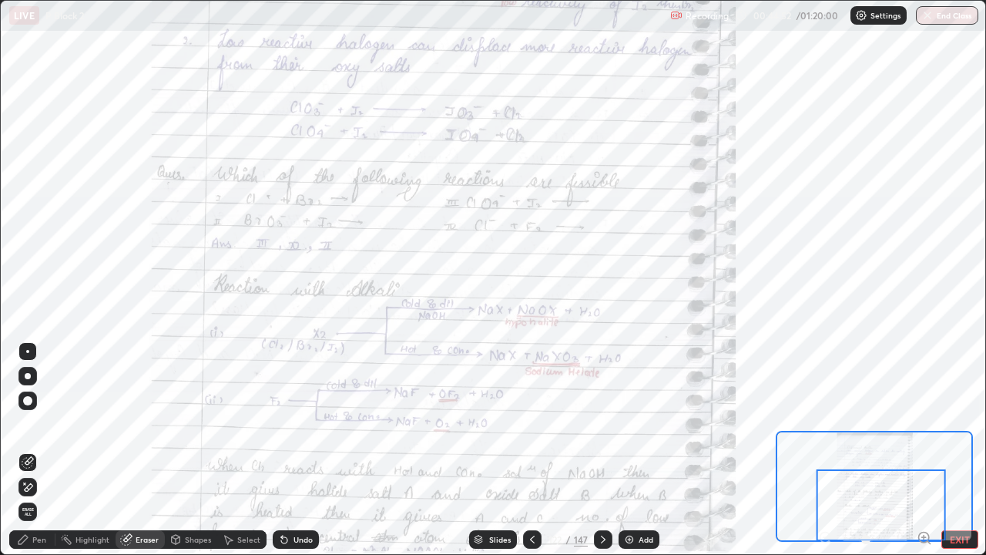
click at [31, 450] on div "Pen" at bounding box center [32, 539] width 46 height 18
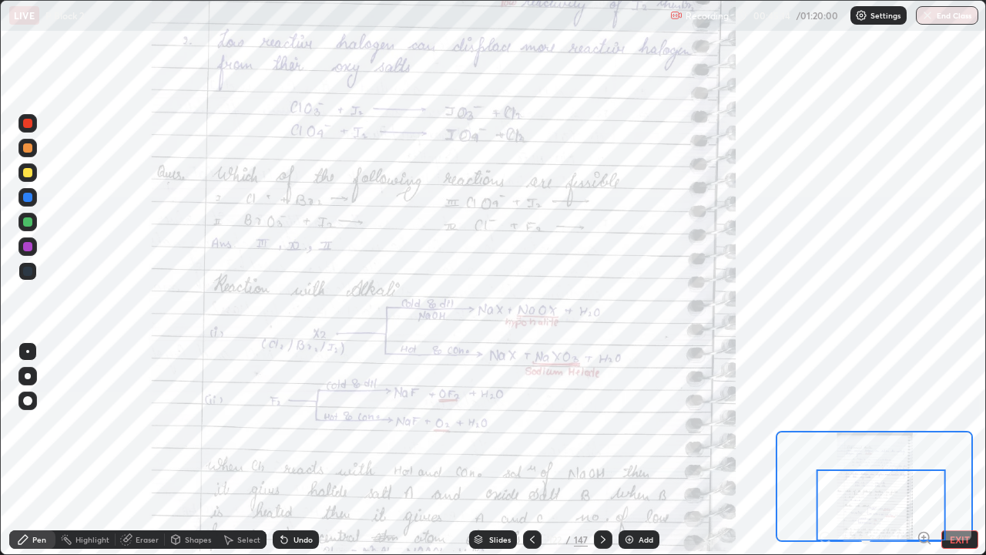
click at [155, 450] on div "Eraser" at bounding box center [147, 539] width 23 height 8
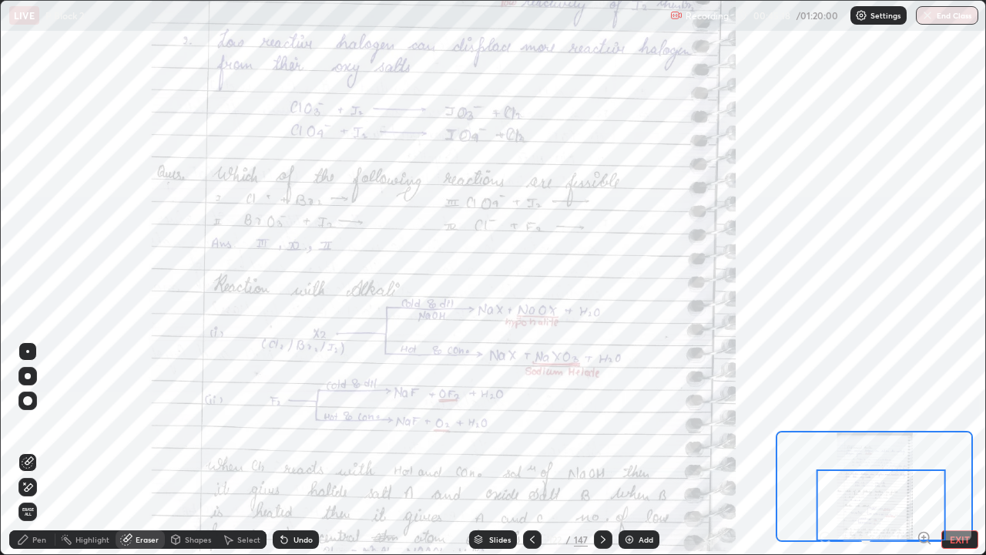
click at [39, 450] on div "Pen" at bounding box center [39, 539] width 14 height 8
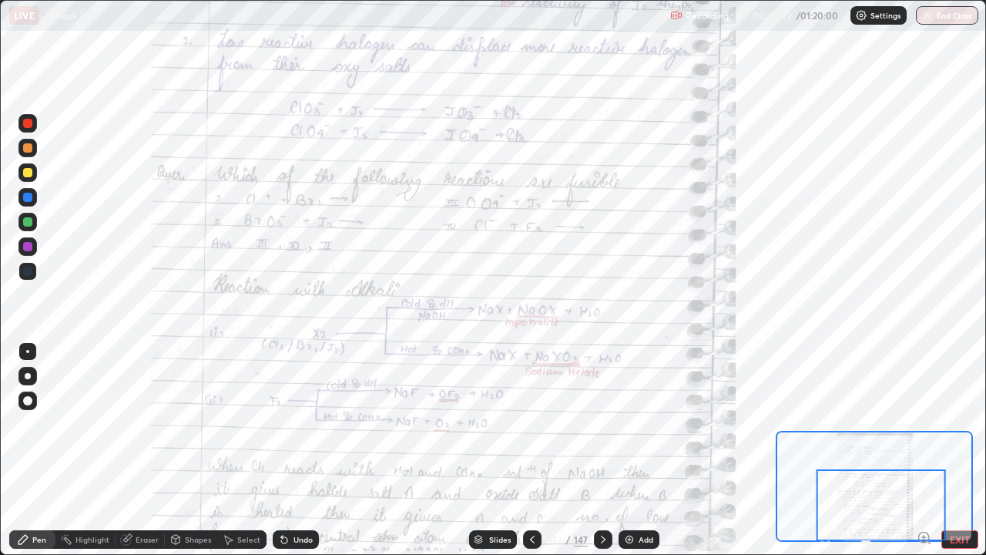
click at [602, 450] on icon at bounding box center [603, 539] width 5 height 8
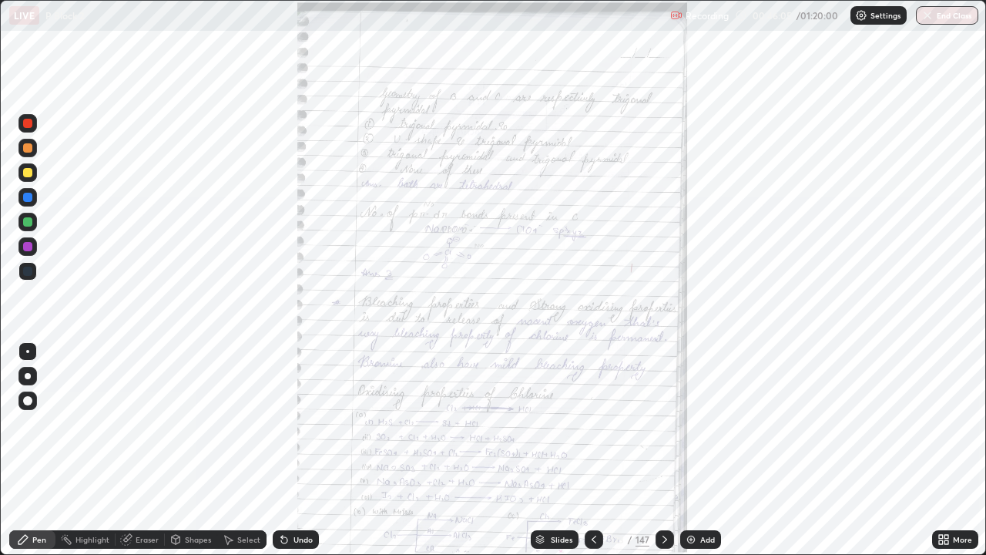
click at [940, 450] on icon at bounding box center [941, 542] width 4 height 4
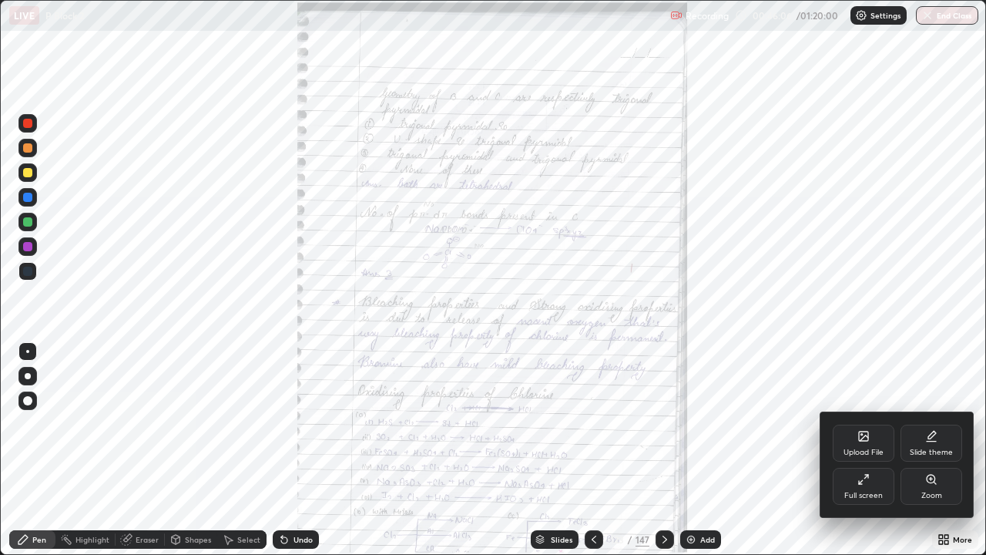
click at [914, 450] on div "Zoom" at bounding box center [932, 486] width 62 height 37
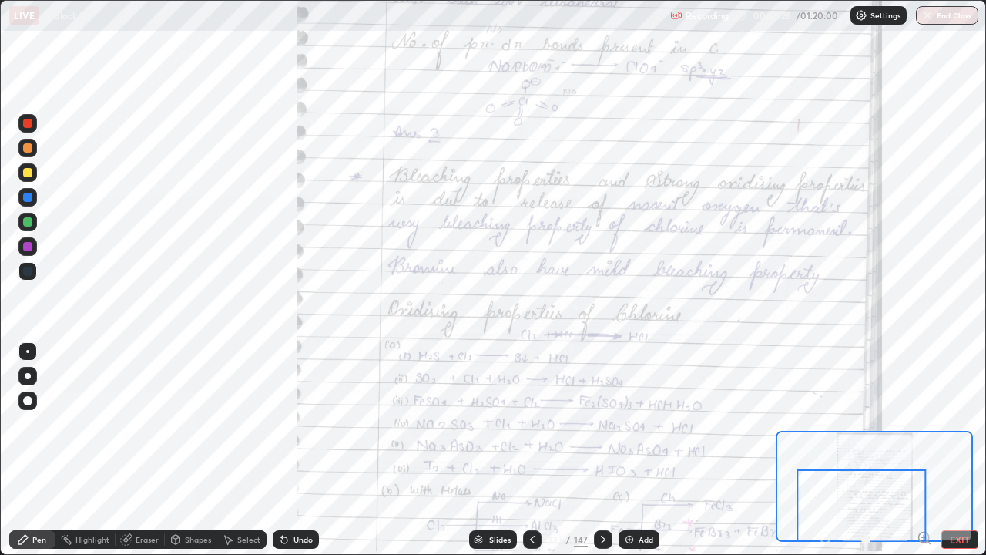
click at [142, 450] on div "Eraser" at bounding box center [147, 539] width 23 height 8
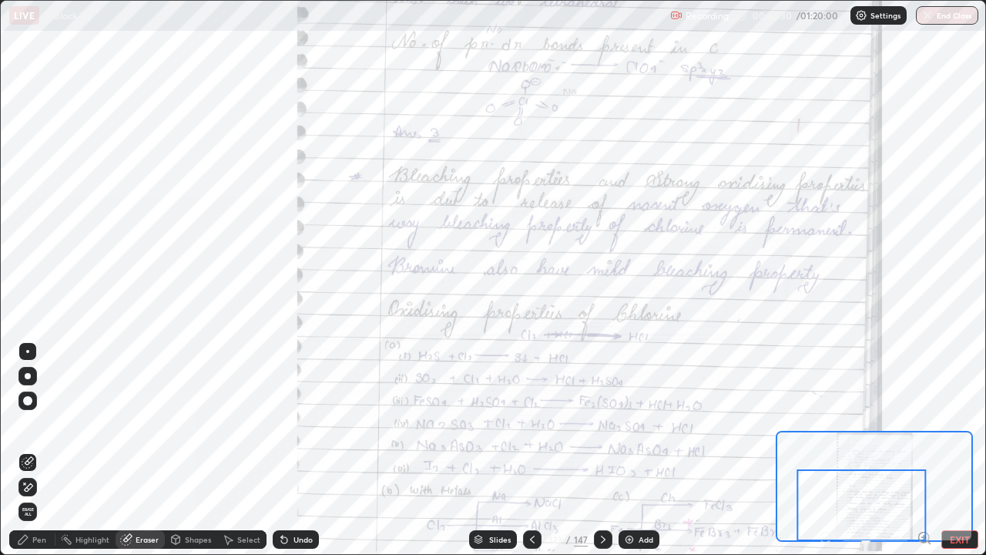
click at [33, 450] on div "Pen" at bounding box center [39, 539] width 14 height 8
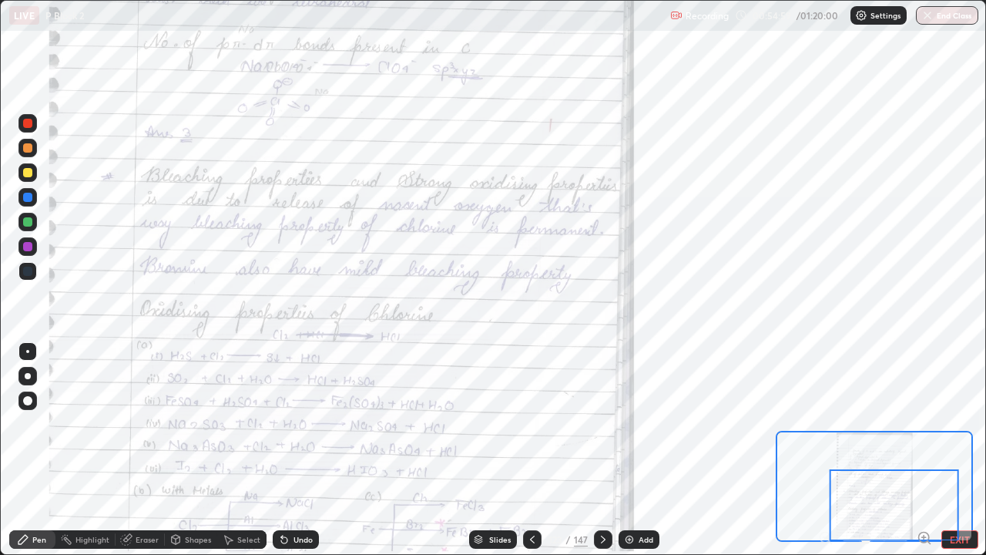
click at [602, 450] on icon at bounding box center [603, 539] width 12 height 12
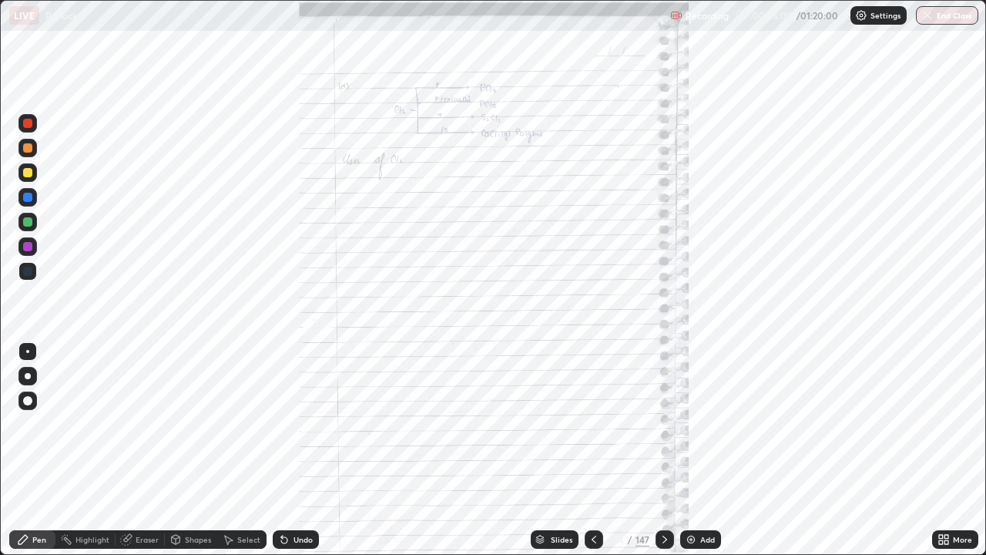
click at [946, 450] on icon at bounding box center [946, 537] width 4 height 4
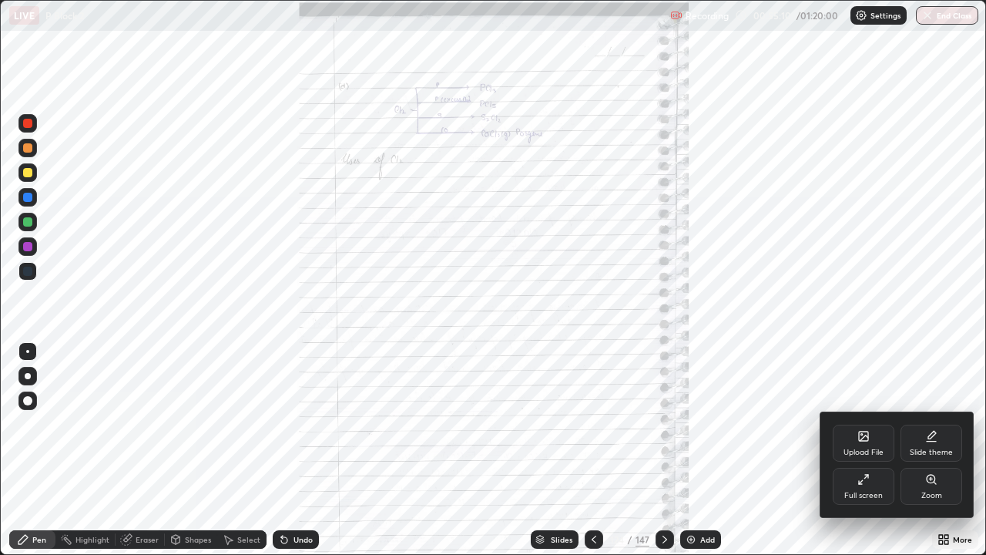
click at [924, 450] on div "Zoom" at bounding box center [932, 486] width 62 height 37
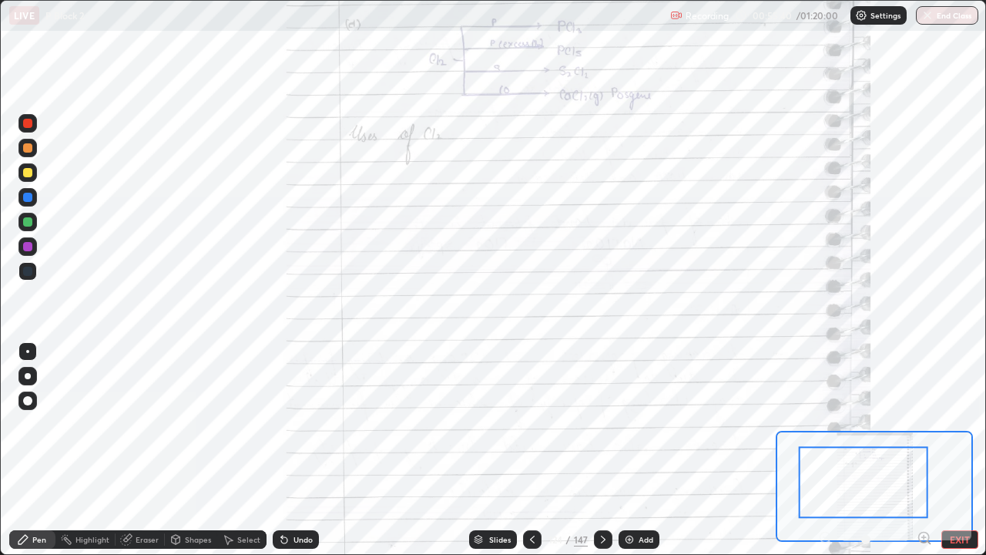
click at [600, 450] on icon at bounding box center [603, 539] width 12 height 12
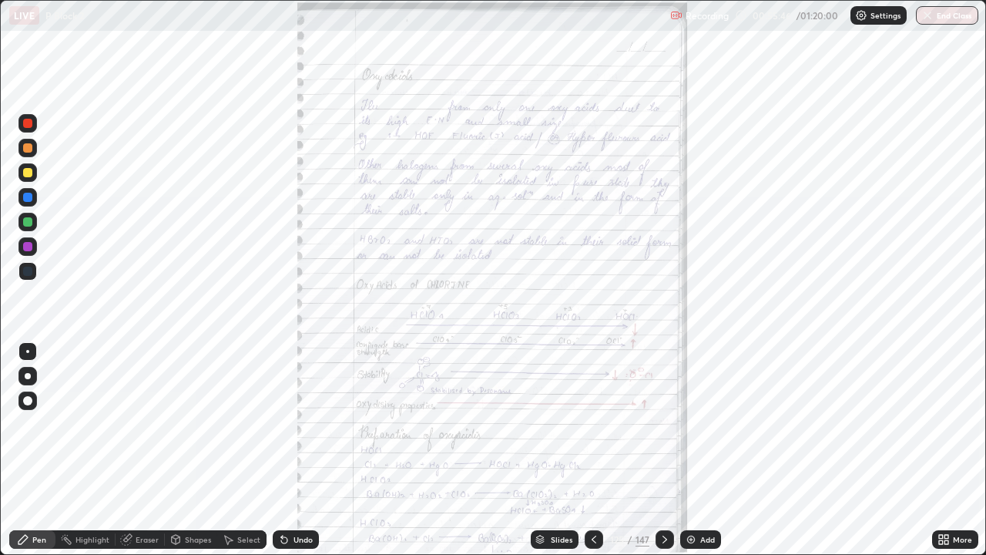
click at [941, 450] on icon at bounding box center [941, 537] width 4 height 4
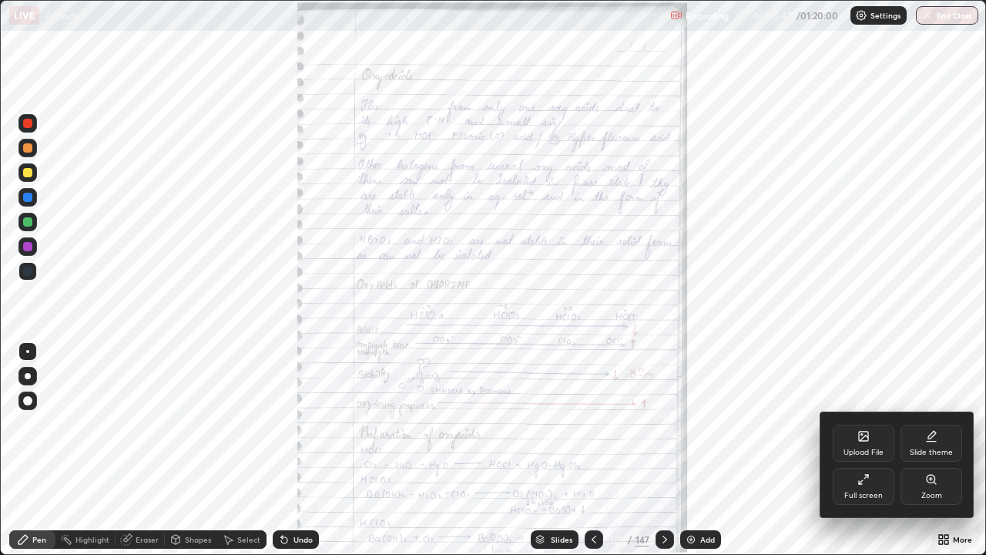
click at [914, 450] on div "Zoom" at bounding box center [932, 486] width 62 height 37
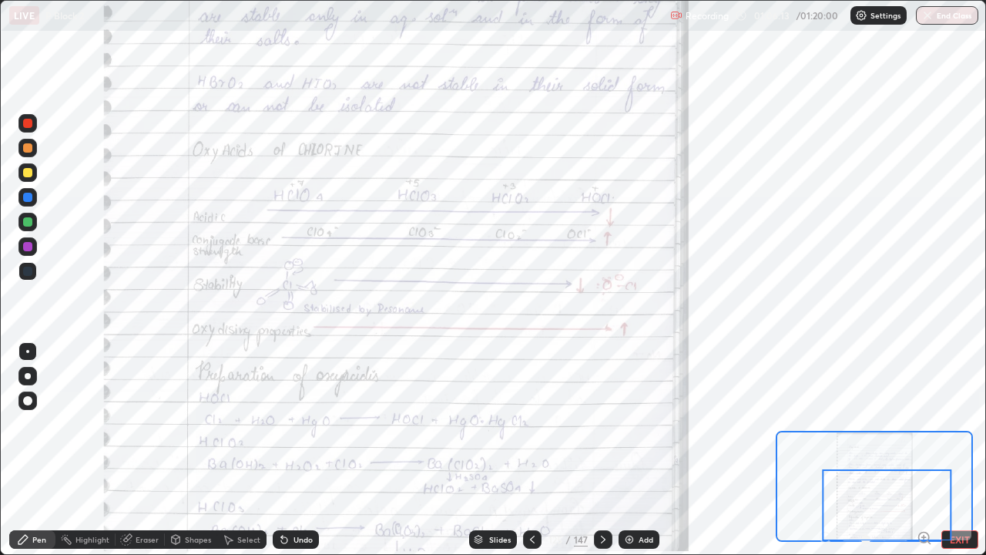
click at [601, 450] on icon at bounding box center [603, 539] width 12 height 12
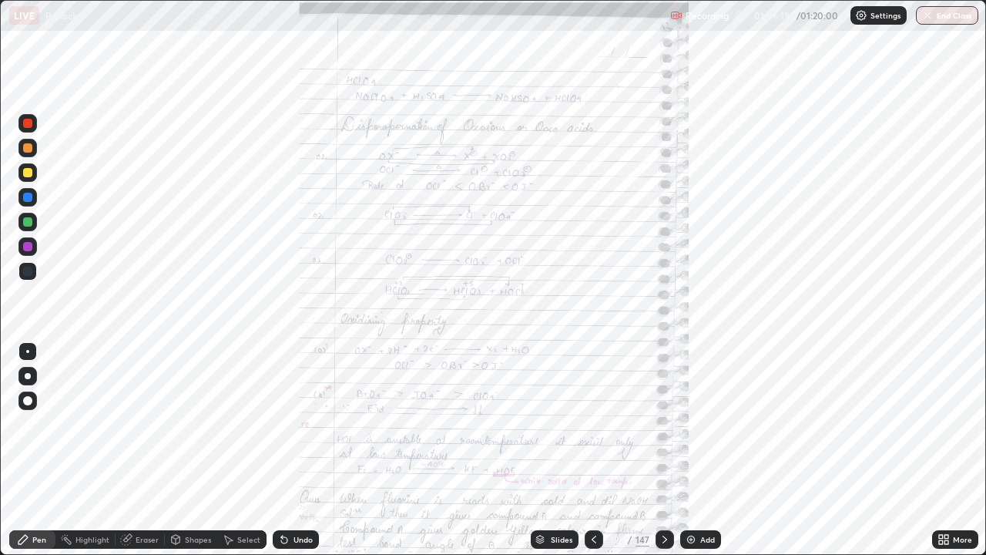
click at [935, 450] on div "More" at bounding box center [955, 539] width 46 height 18
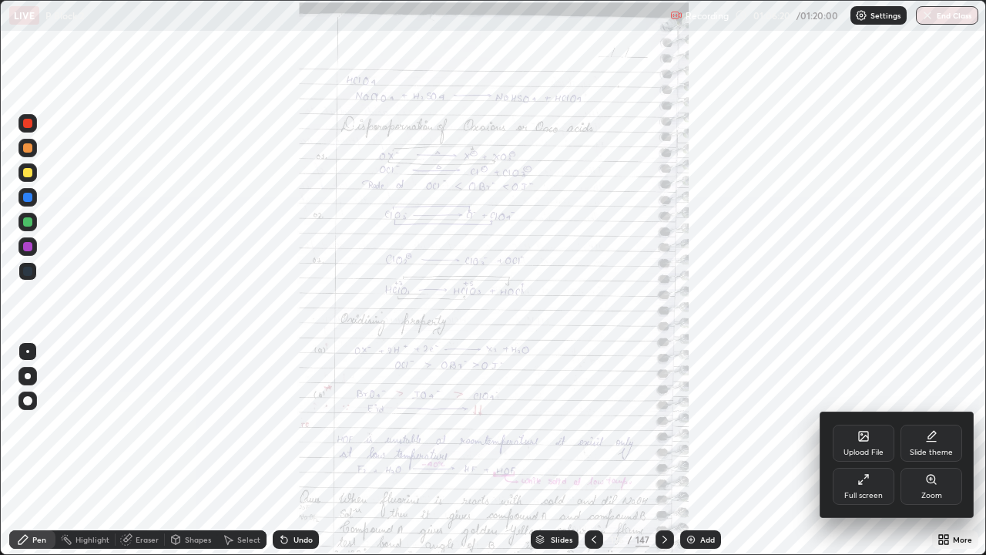
click at [927, 450] on icon at bounding box center [931, 479] width 12 height 12
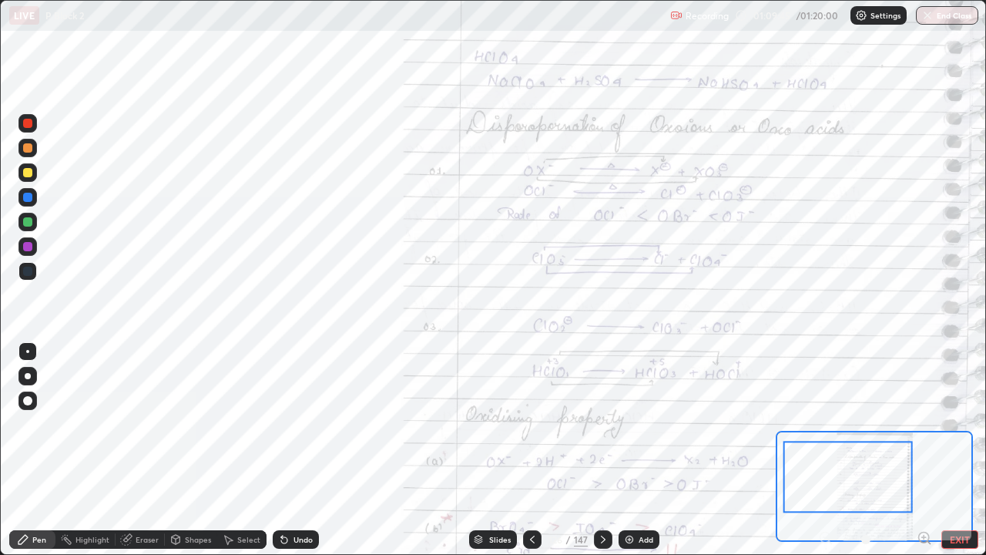
click at [951, 450] on button "EXIT" at bounding box center [959, 539] width 37 height 18
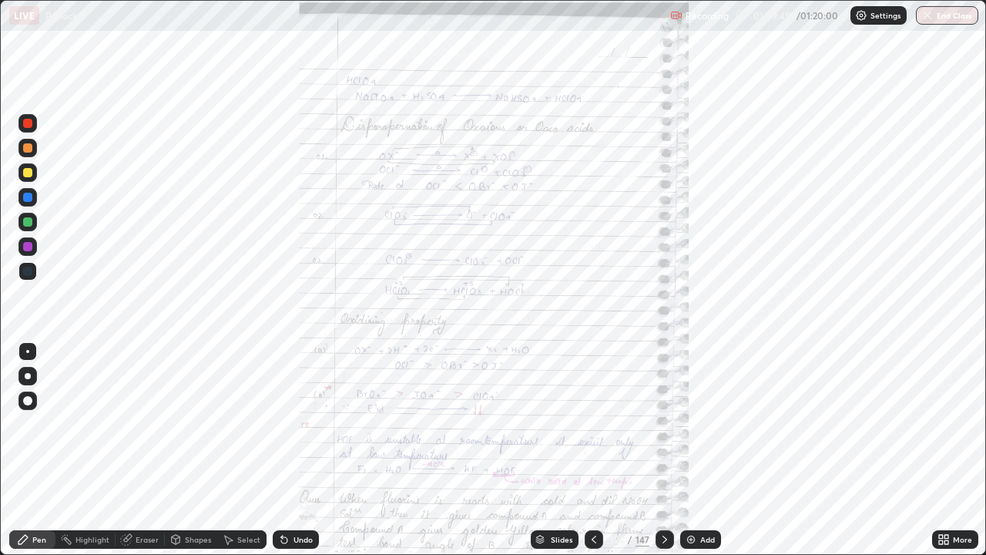
click at [933, 12] on button "End Class" at bounding box center [947, 15] width 62 height 18
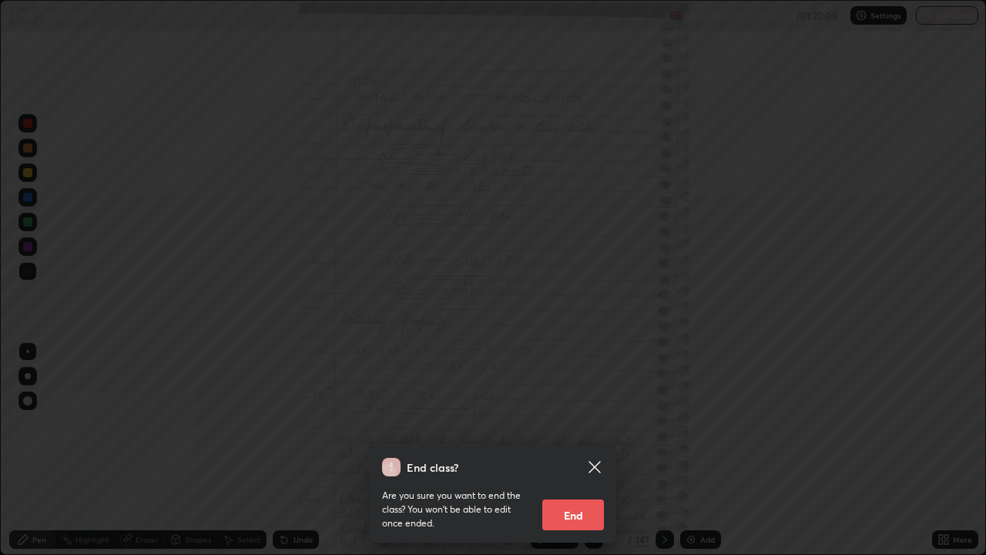
click at [574, 450] on button "End" at bounding box center [573, 514] width 62 height 31
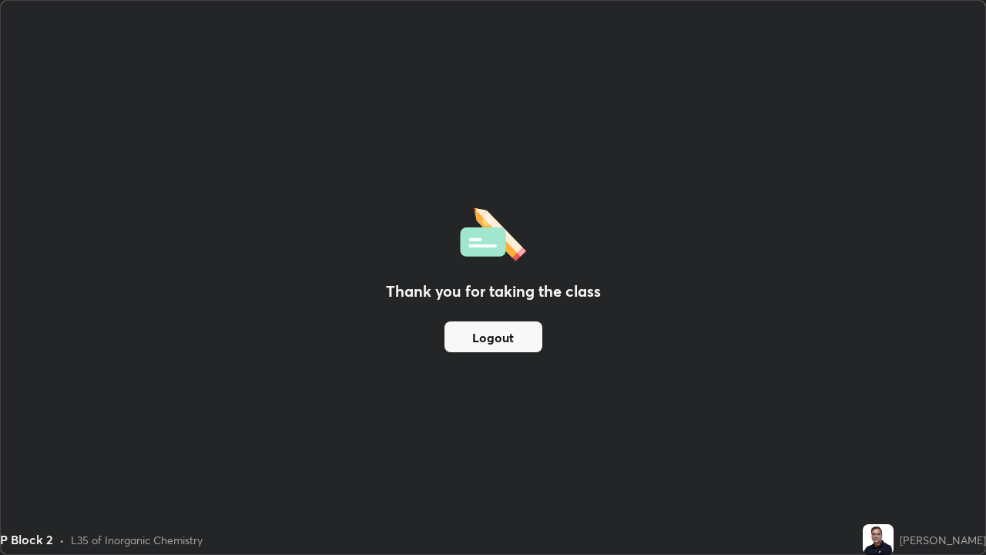
click at [483, 335] on button "Logout" at bounding box center [493, 336] width 98 height 31
